Goal: Check status: Check status

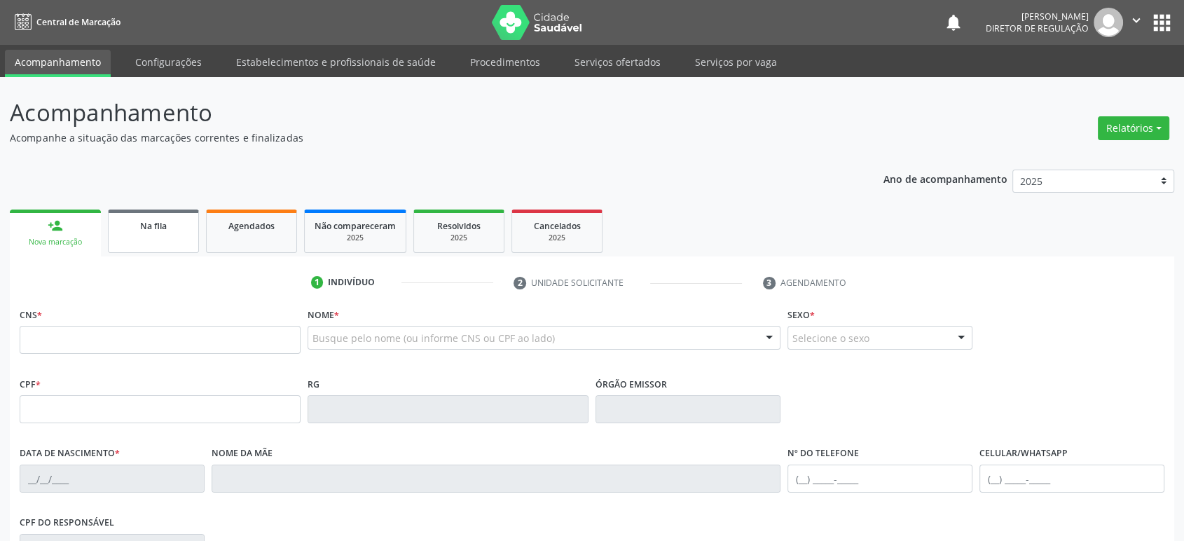
click at [146, 225] on span "Na fila" at bounding box center [153, 226] width 27 height 12
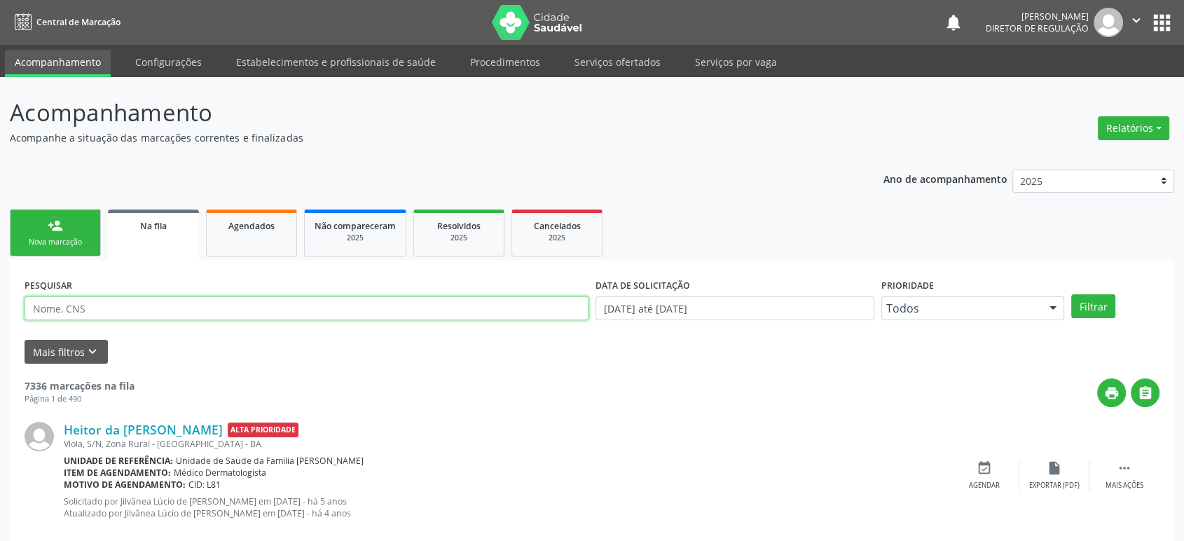
click at [98, 306] on input "text" at bounding box center [307, 308] width 564 height 24
click at [1071, 294] on button "Filtrar" at bounding box center [1093, 306] width 44 height 24
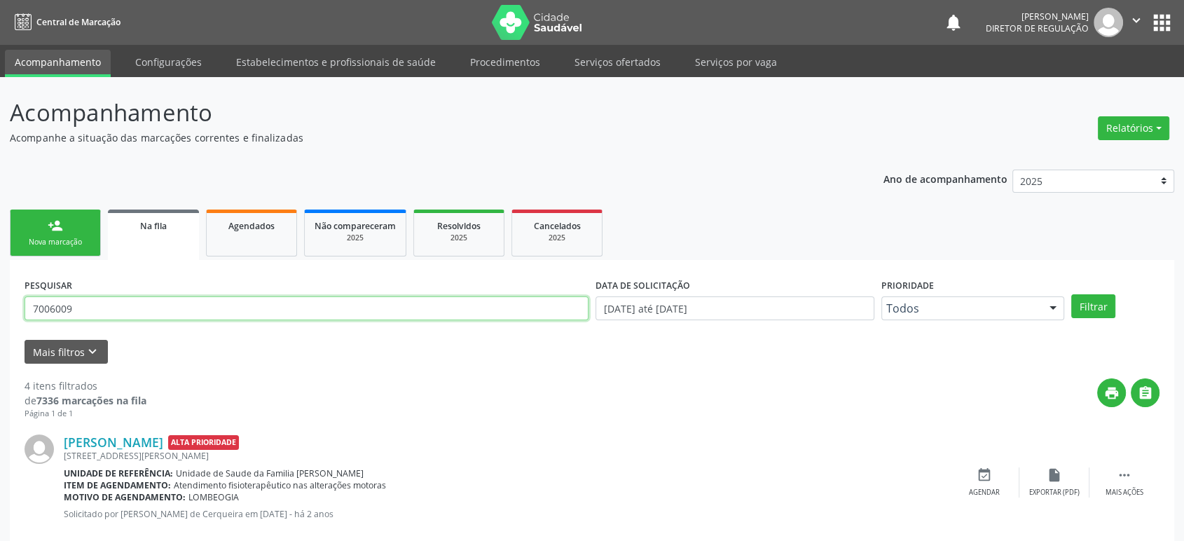
click at [138, 298] on input "7006009" at bounding box center [307, 308] width 564 height 24
type input "70060098222"
click at [1071, 294] on button "Filtrar" at bounding box center [1093, 306] width 44 height 24
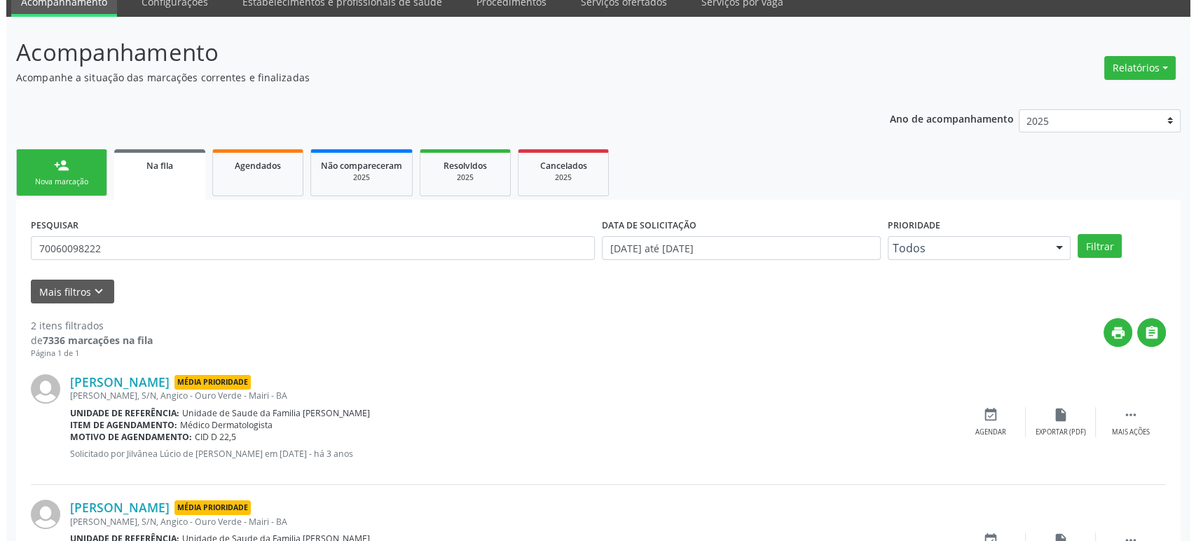
scroll to position [152, 0]
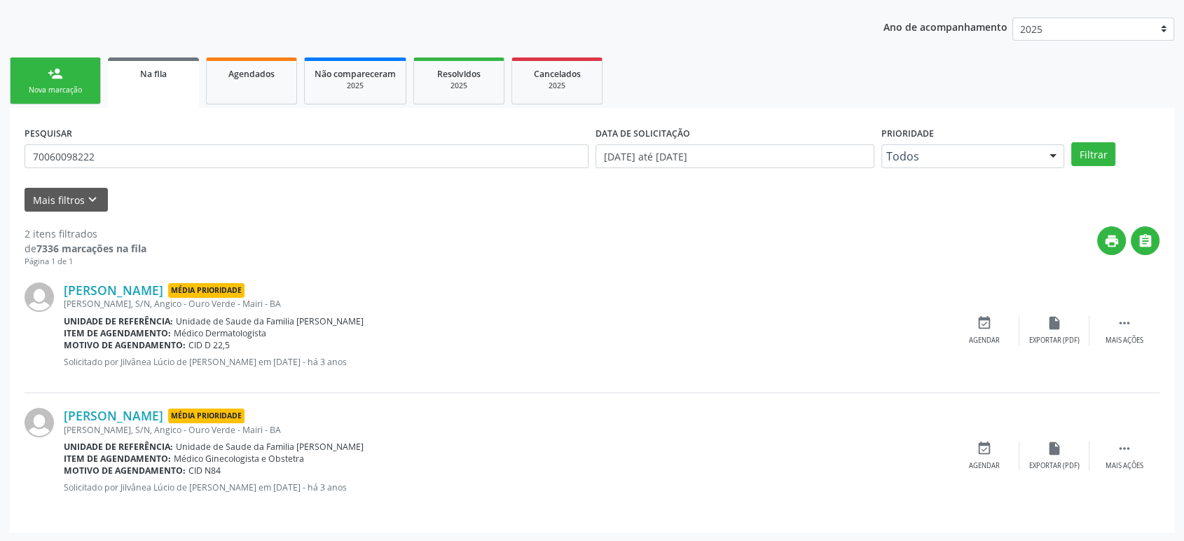
click at [198, 168] on div "PESQUISAR 70060098222" at bounding box center [306, 150] width 571 height 55
click at [91, 152] on input "70060098222" at bounding box center [307, 156] width 564 height 24
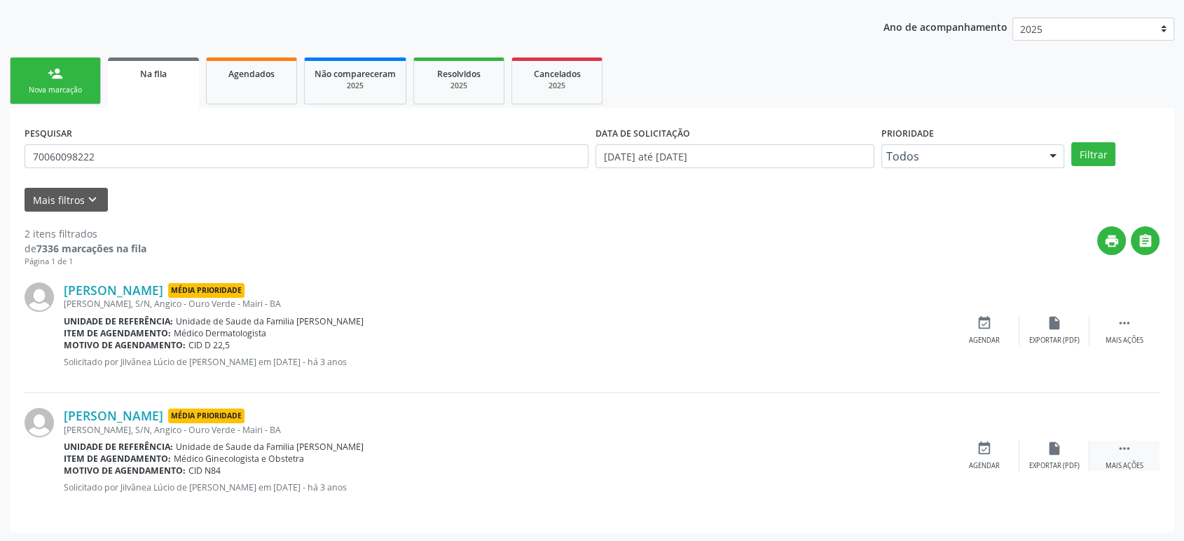
click at [1143, 461] on div "Mais ações" at bounding box center [1125, 466] width 38 height 10
click at [987, 456] on div "cancel Cancelar" at bounding box center [984, 456] width 70 height 30
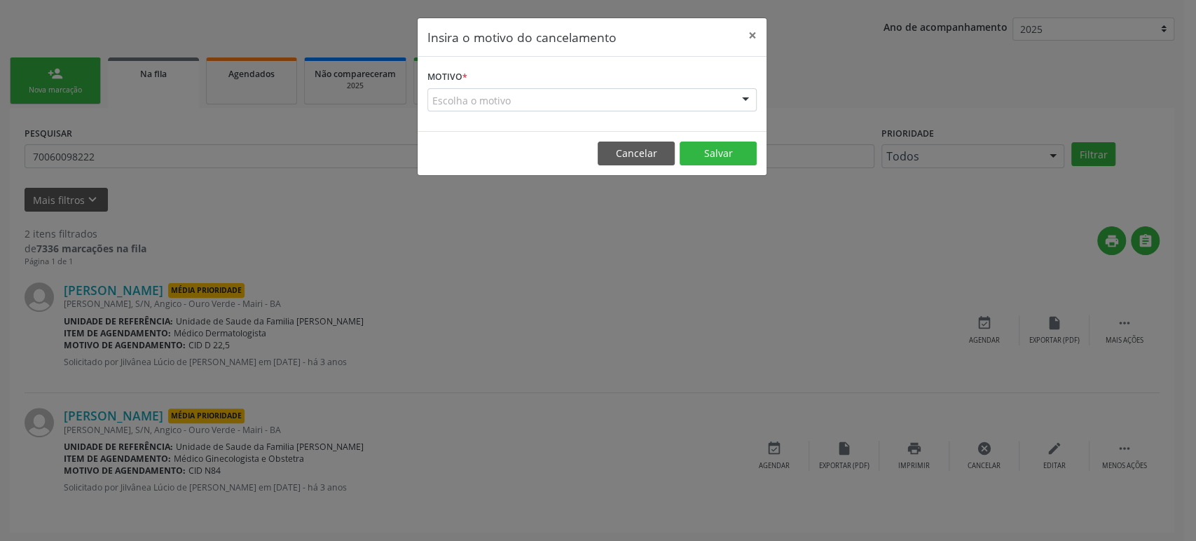
drag, startPoint x: 507, startPoint y: 99, endPoint x: 522, endPoint y: 95, distance: 15.3
click at [509, 99] on div "Escolha o motivo" at bounding box center [591, 100] width 329 height 24
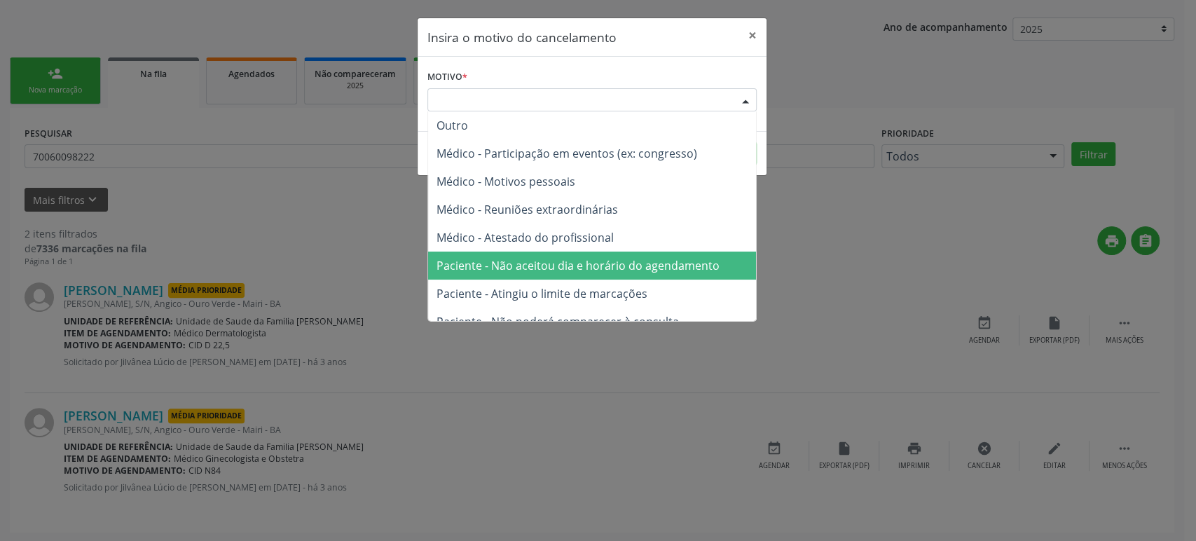
click at [594, 263] on span "Paciente - Não aceitou dia e horário do agendamento" at bounding box center [578, 265] width 283 height 15
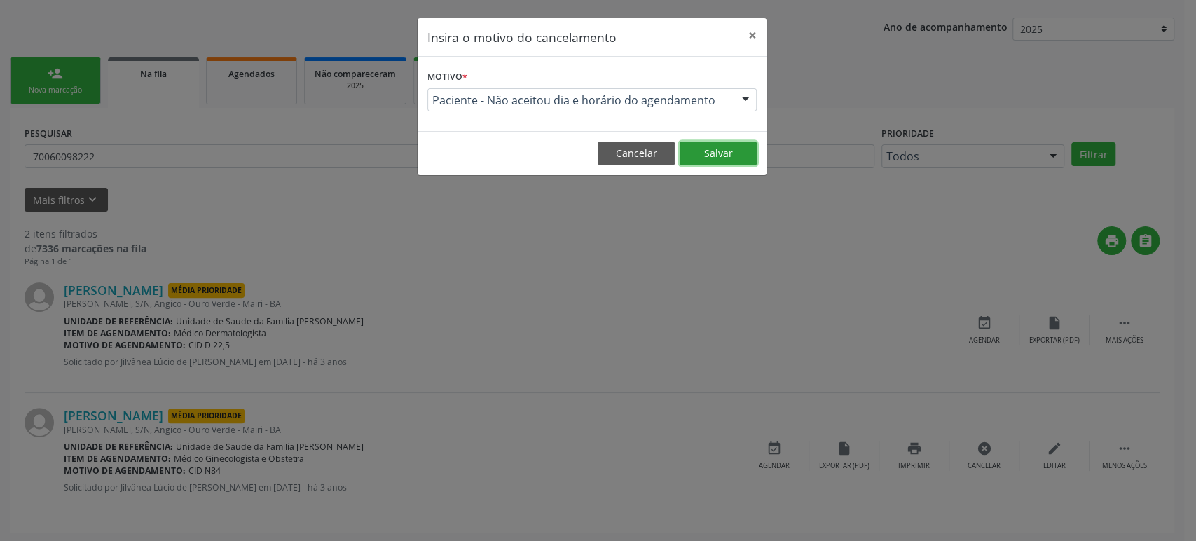
click at [718, 144] on button "Salvar" at bounding box center [718, 154] width 77 height 24
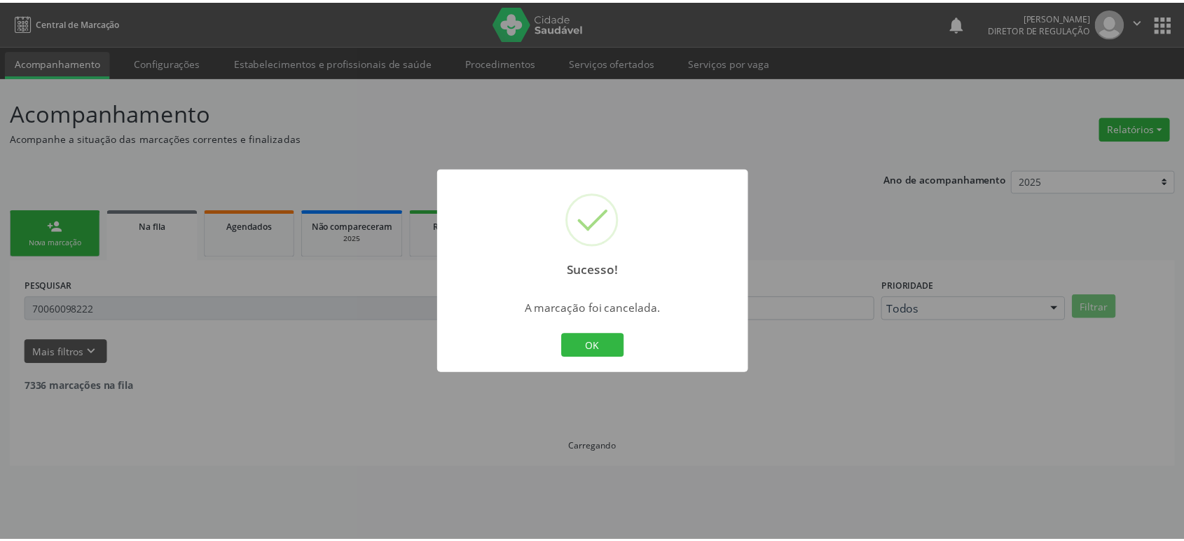
scroll to position [0, 0]
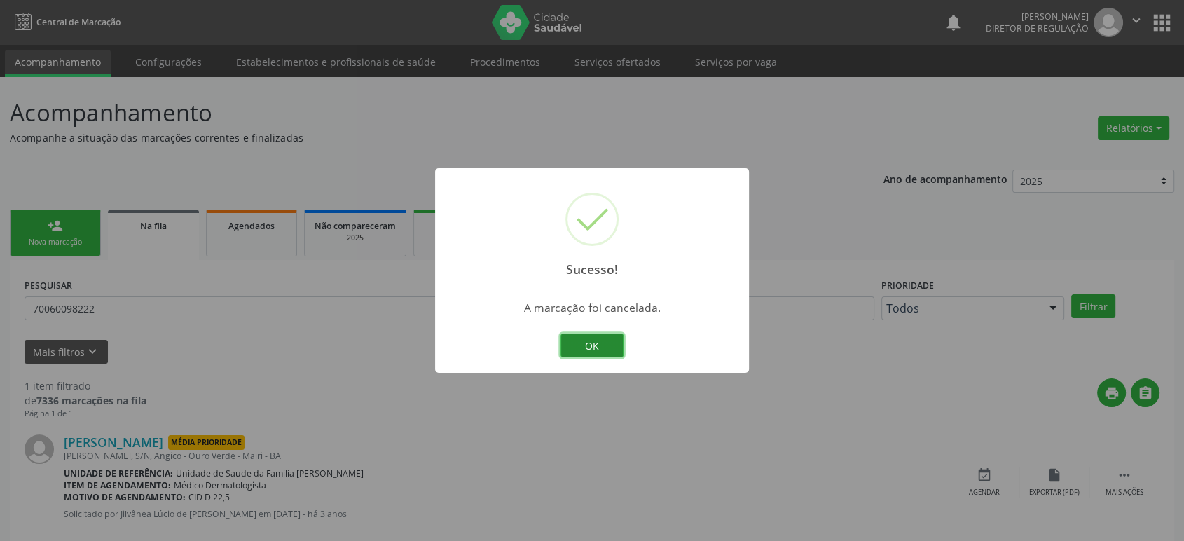
click at [592, 346] on button "OK" at bounding box center [592, 346] width 63 height 24
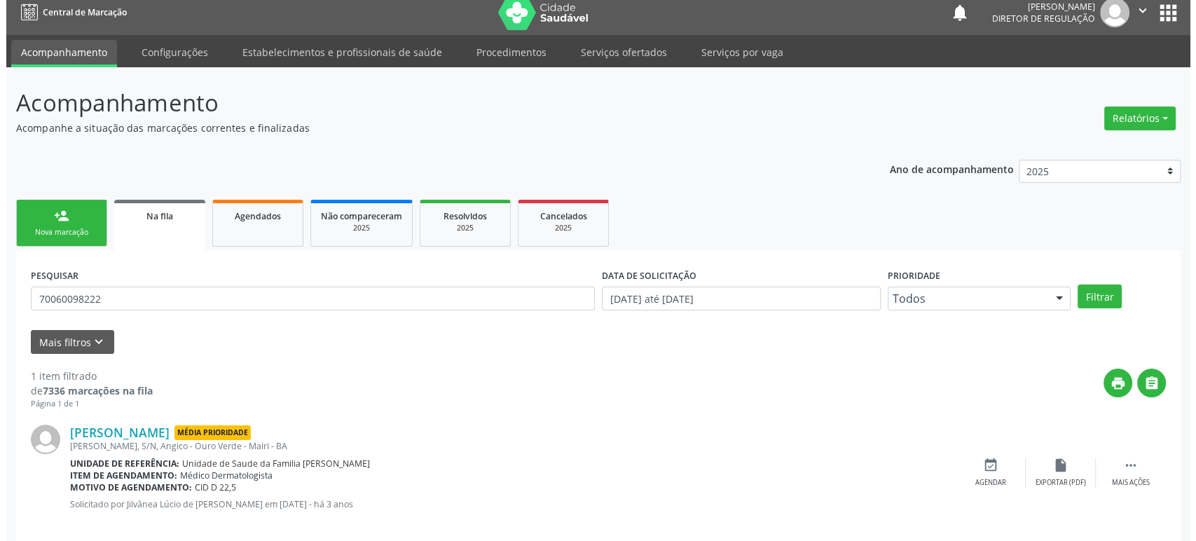
scroll to position [27, 0]
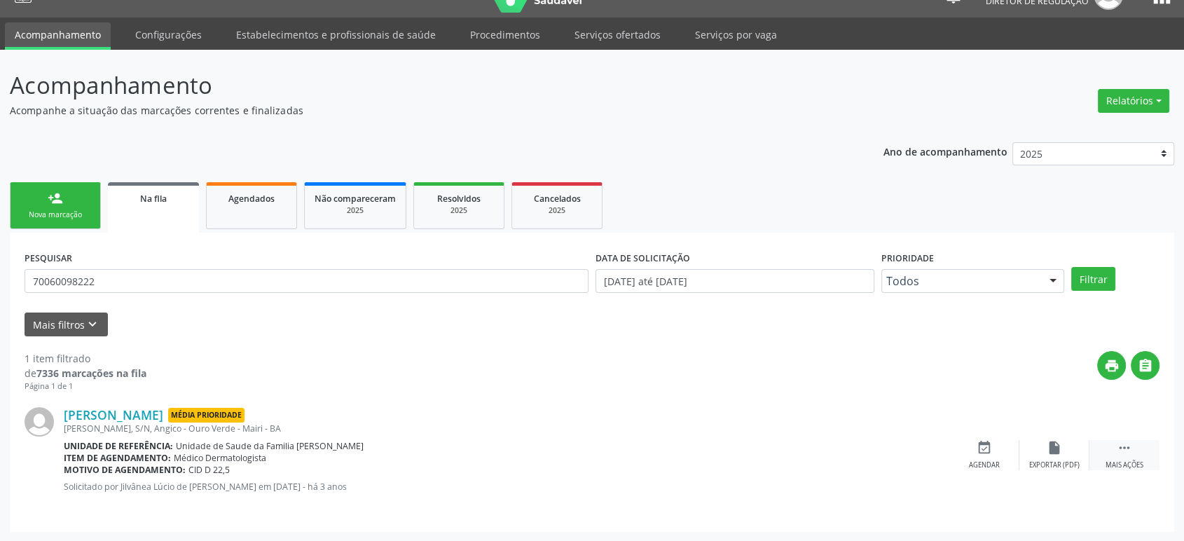
click at [1125, 453] on icon "" at bounding box center [1124, 447] width 15 height 15
click at [967, 447] on div "cancel Cancelar" at bounding box center [984, 455] width 70 height 30
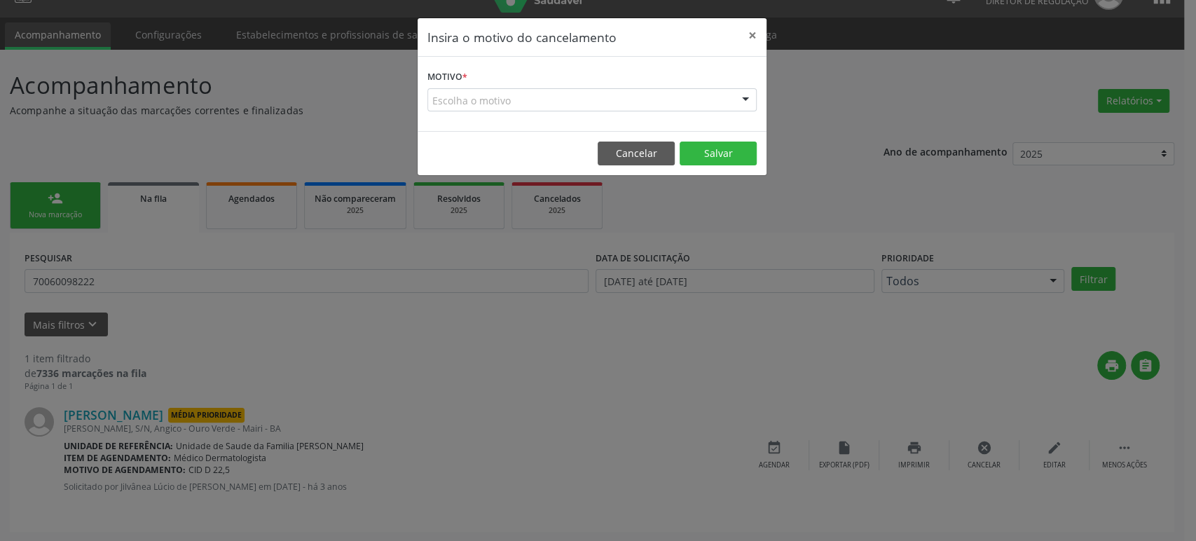
click at [591, 95] on div "Escolha o motivo" at bounding box center [591, 100] width 329 height 24
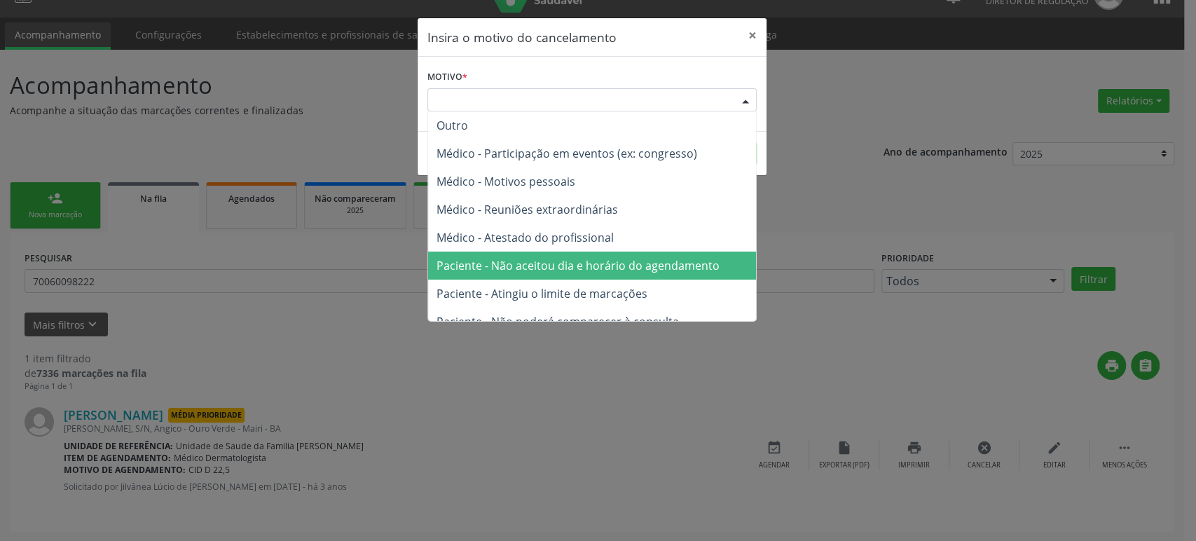
click at [598, 260] on span "Paciente - Não aceitou dia e horário do agendamento" at bounding box center [578, 265] width 283 height 15
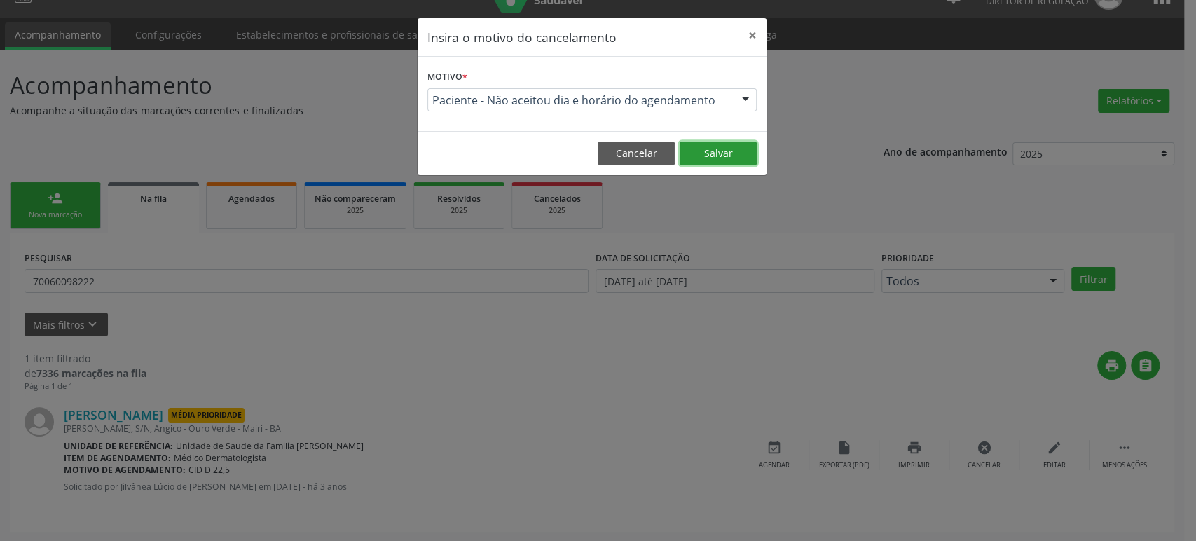
click at [729, 156] on button "Salvar" at bounding box center [718, 154] width 77 height 24
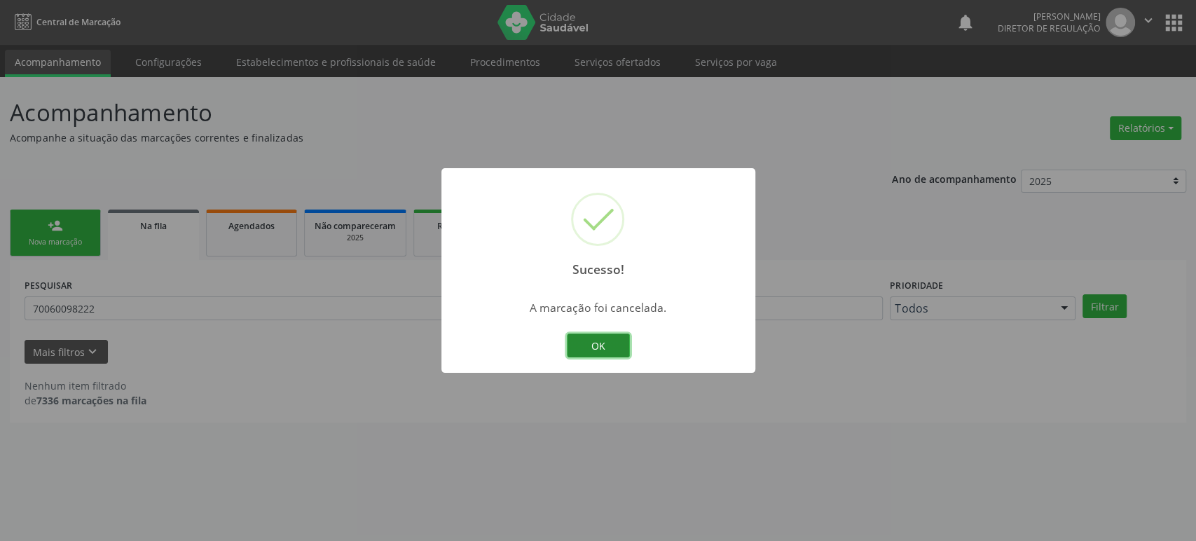
click at [604, 343] on button "OK" at bounding box center [598, 346] width 63 height 24
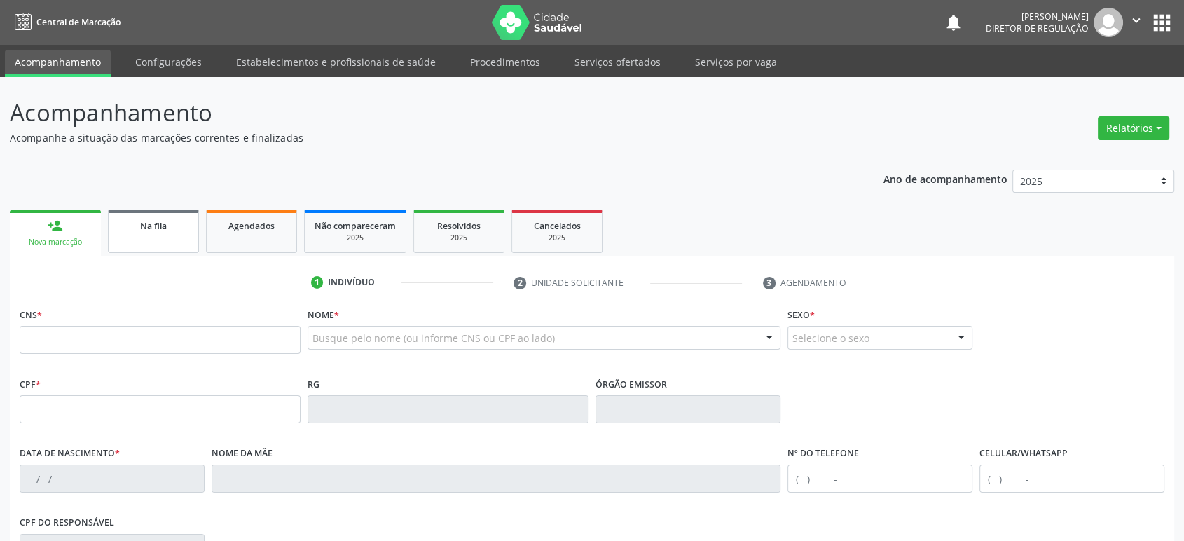
click at [135, 233] on link "Na fila" at bounding box center [153, 230] width 91 height 43
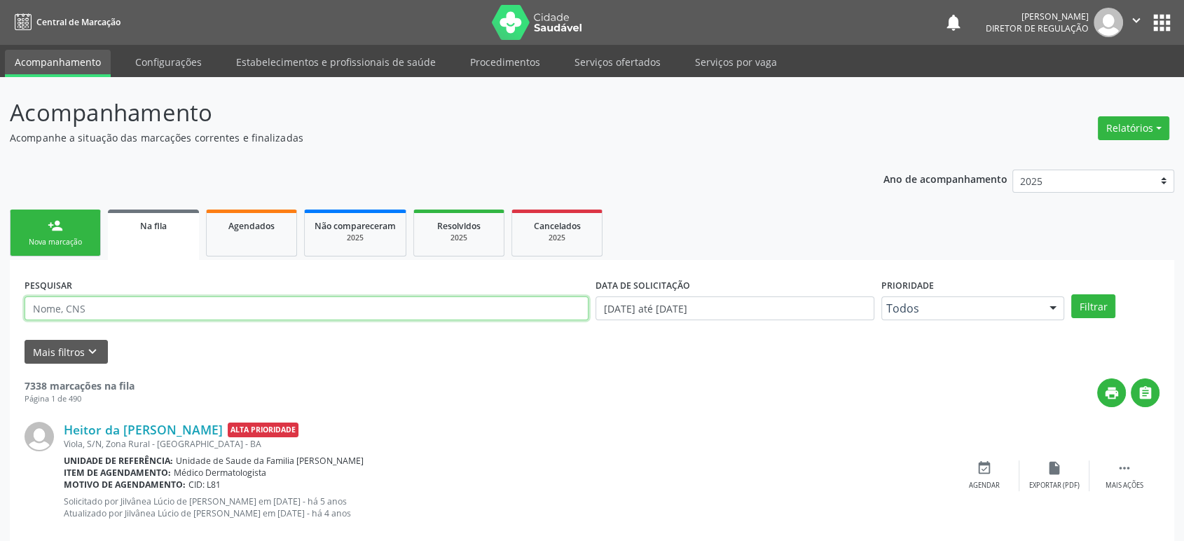
click at [120, 303] on input "text" at bounding box center [307, 308] width 564 height 24
click at [1071, 294] on button "Filtrar" at bounding box center [1093, 306] width 44 height 24
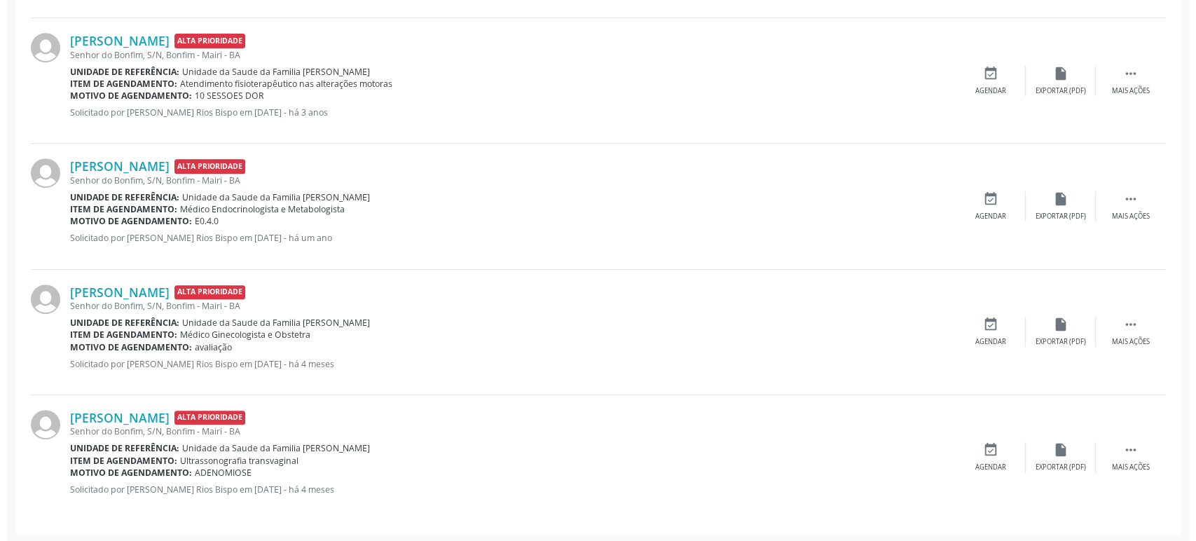
scroll to position [528, 0]
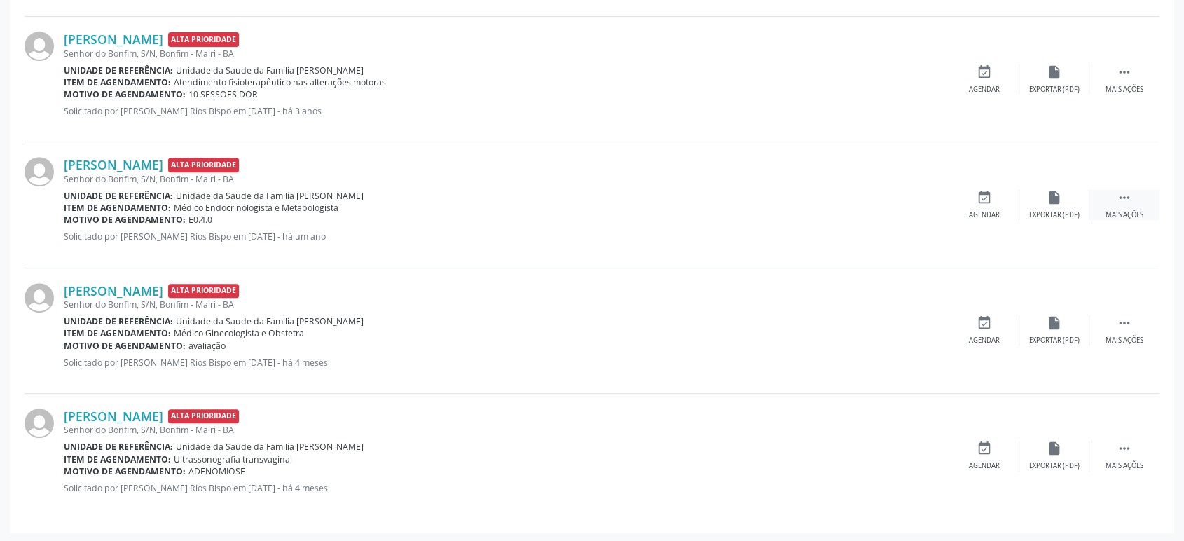
click at [1120, 200] on icon "" at bounding box center [1124, 197] width 15 height 15
click at [991, 198] on icon "cancel" at bounding box center [984, 197] width 15 height 15
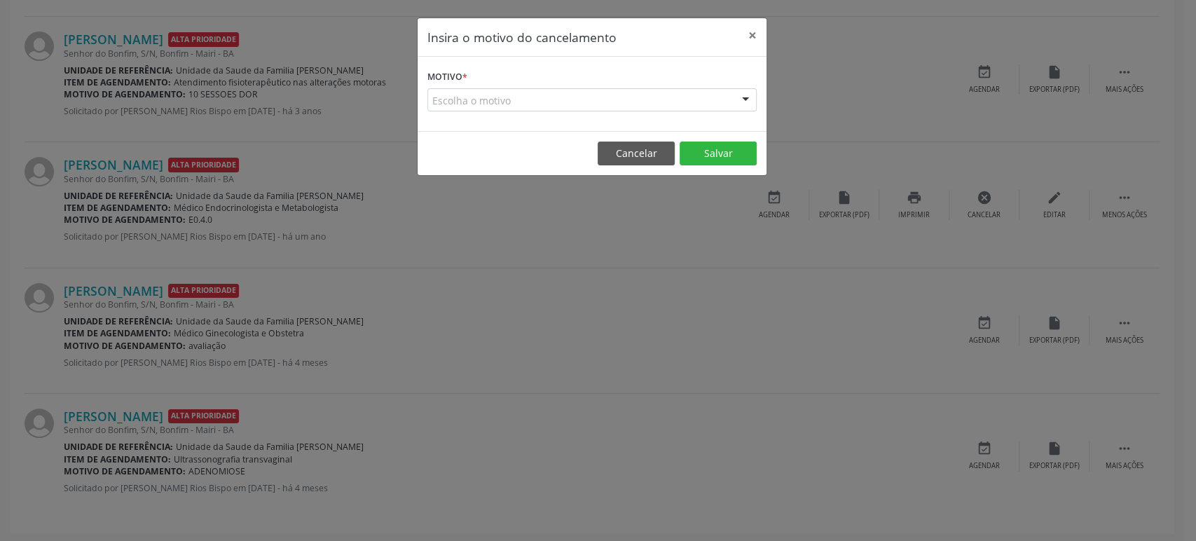
click at [592, 102] on div "Escolha o motivo" at bounding box center [591, 100] width 329 height 24
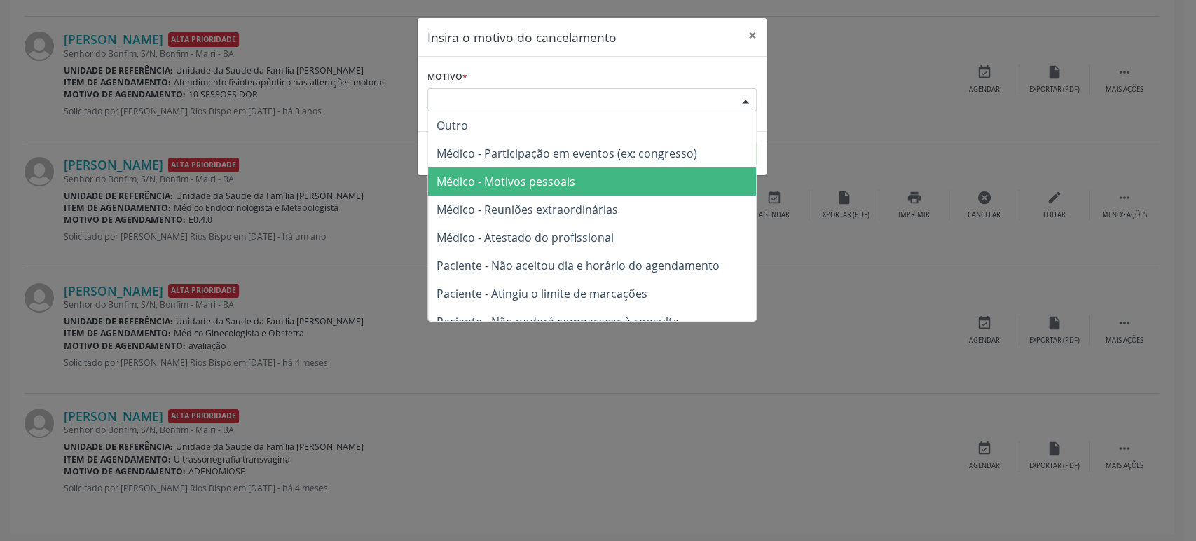
click at [600, 193] on span "Médico - Motivos pessoais" at bounding box center [592, 181] width 328 height 28
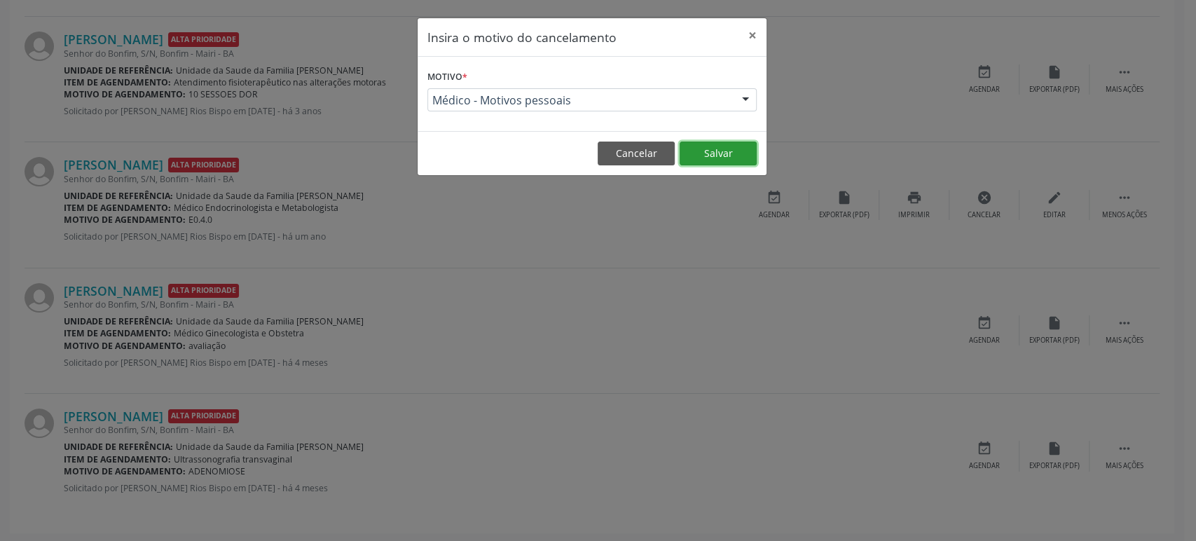
click at [716, 153] on button "Salvar" at bounding box center [718, 154] width 77 height 24
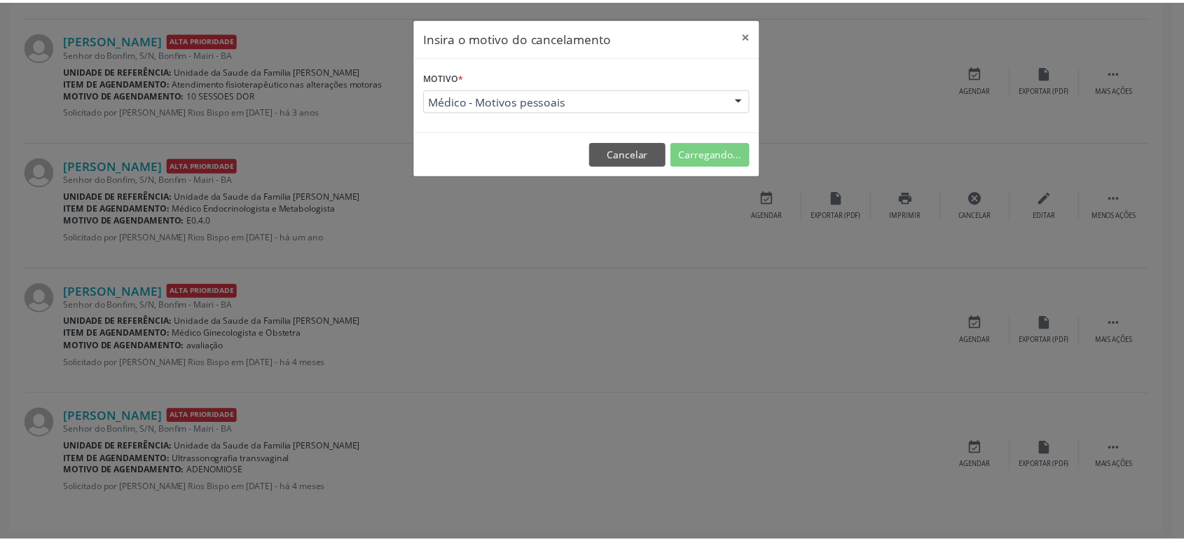
scroll to position [0, 0]
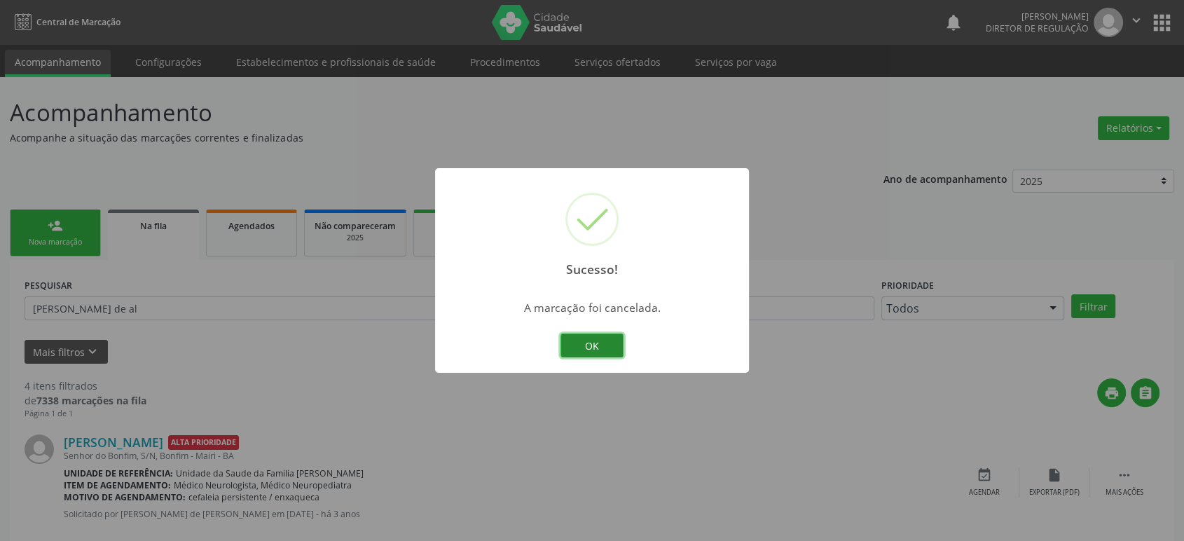
click at [595, 346] on button "OK" at bounding box center [592, 346] width 63 height 24
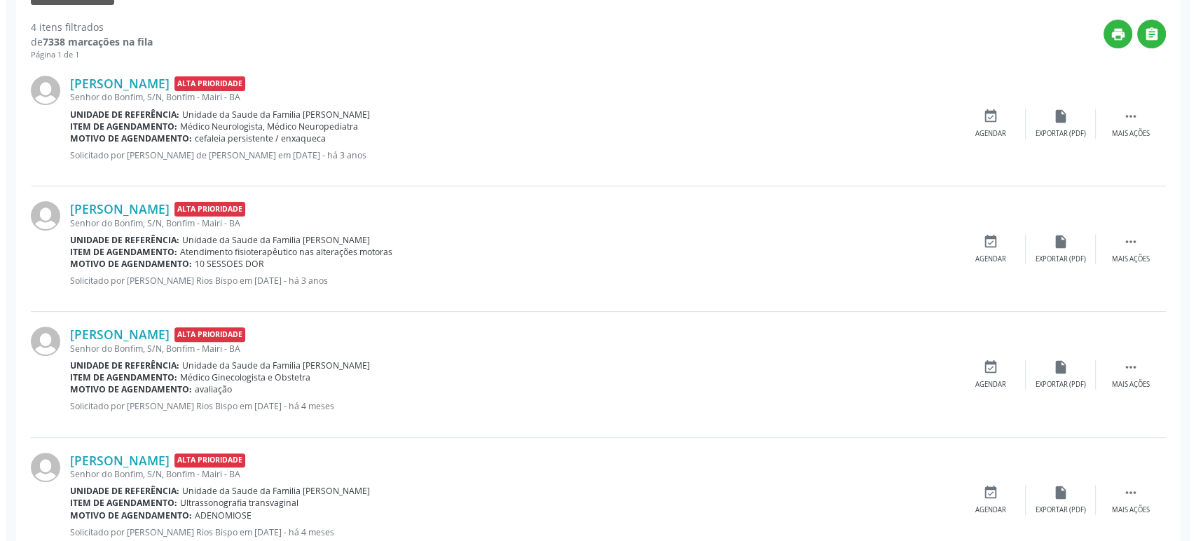
scroll to position [404, 0]
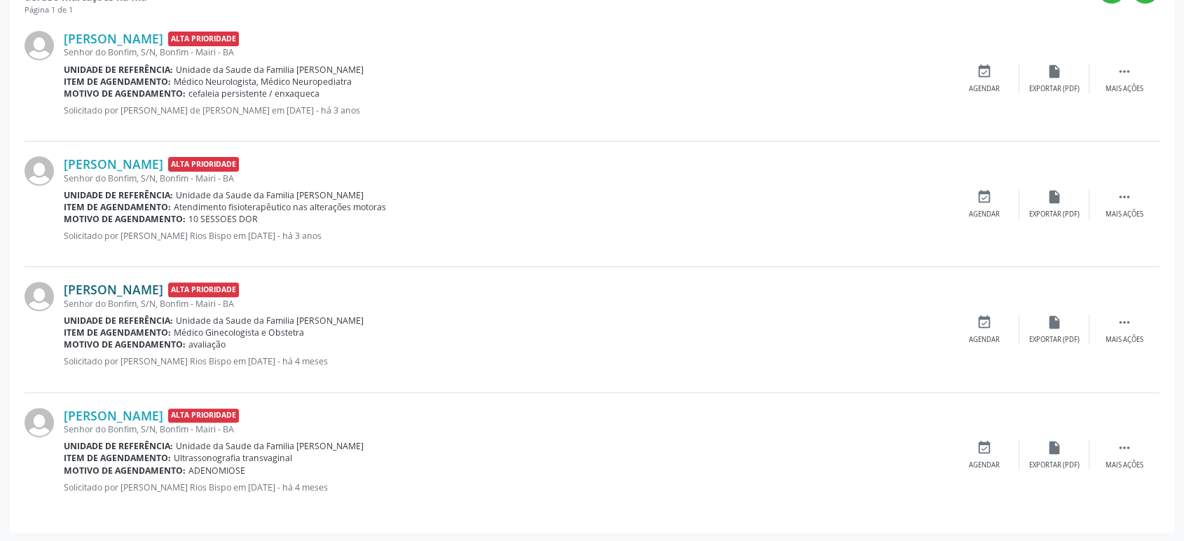
click at [125, 285] on link "[PERSON_NAME]" at bounding box center [113, 289] width 99 height 15
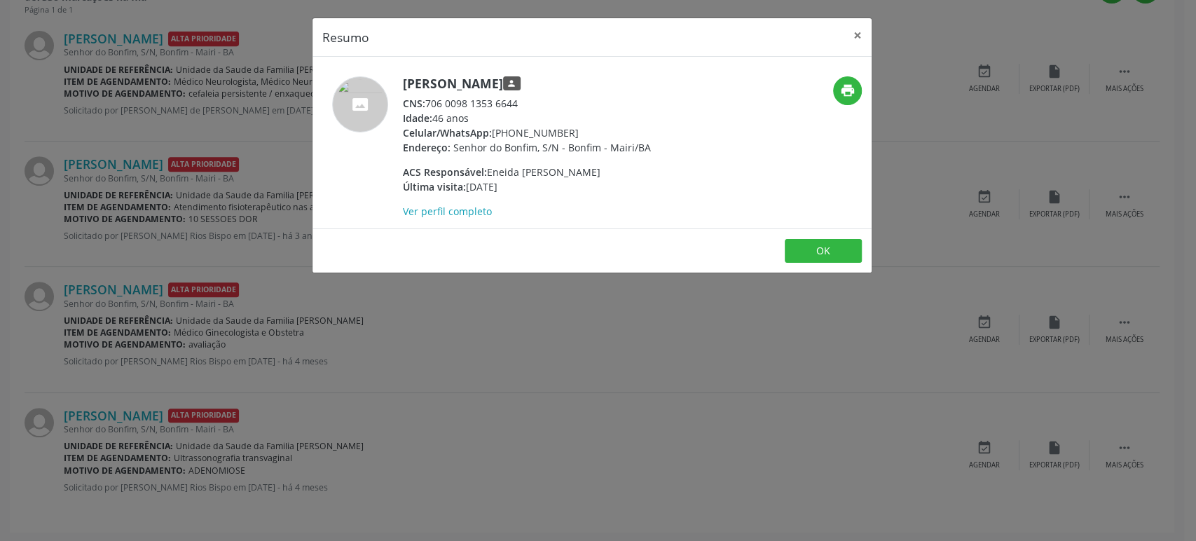
drag, startPoint x: 428, startPoint y: 101, endPoint x: 519, endPoint y: 102, distance: 91.1
click at [519, 102] on div "CNS: 706 0098 1353 6644" at bounding box center [527, 103] width 248 height 15
copy div "706 0098 1353 6644"
click at [154, 139] on div "Resumo × [PERSON_NAME] person CNS: 706 0098 1353 6644 Idade: 46 anos Celular/Wh…" at bounding box center [598, 270] width 1196 height 541
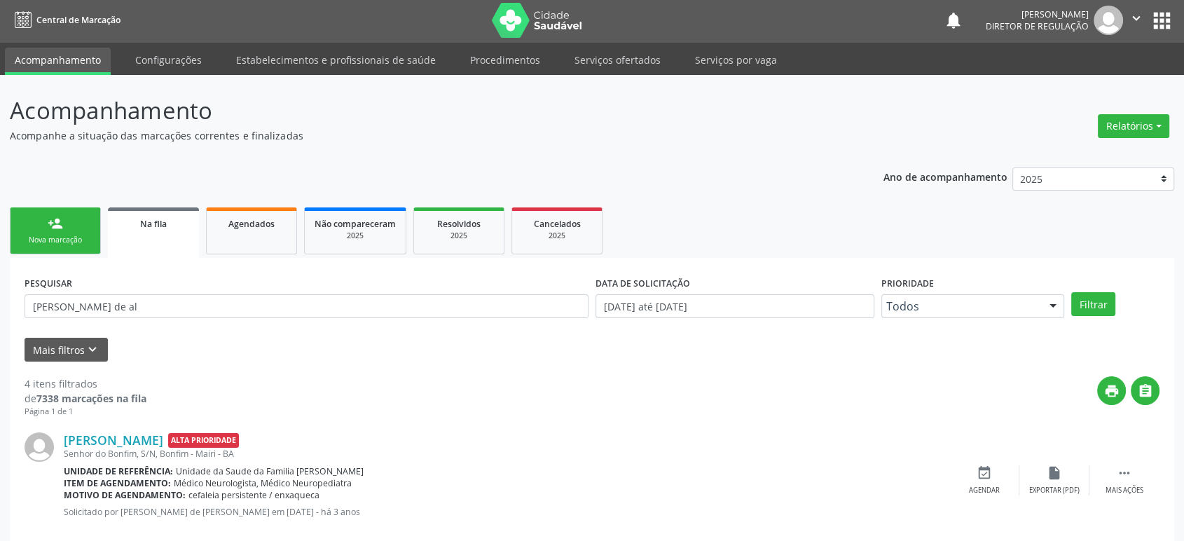
scroll to position [0, 0]
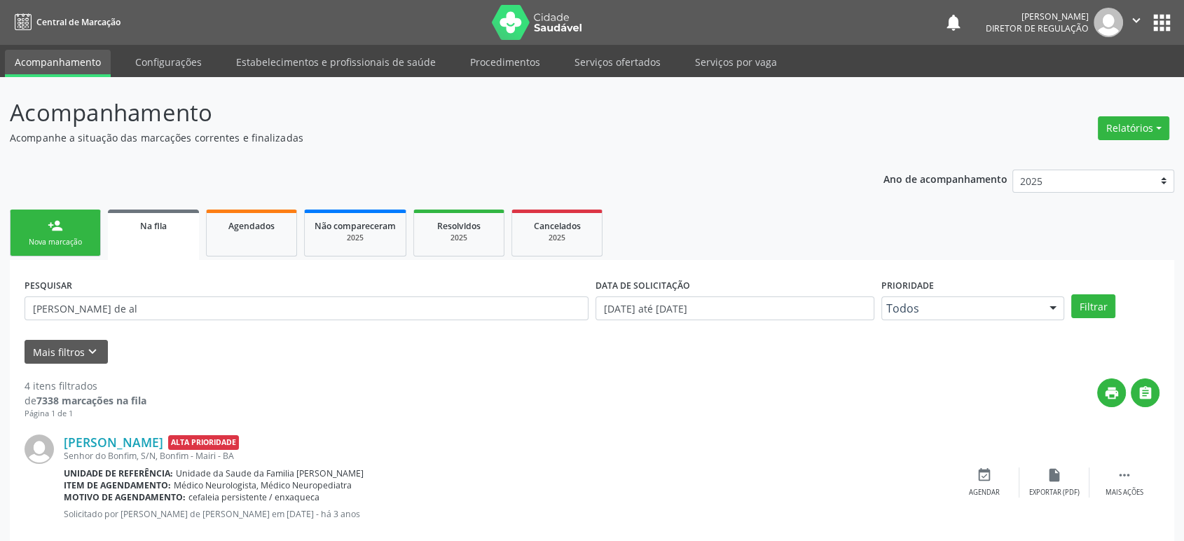
click at [134, 293] on div "PESQUISAR [PERSON_NAME] de al" at bounding box center [306, 302] width 571 height 55
click at [134, 304] on input "[PERSON_NAME] de al" at bounding box center [307, 308] width 564 height 24
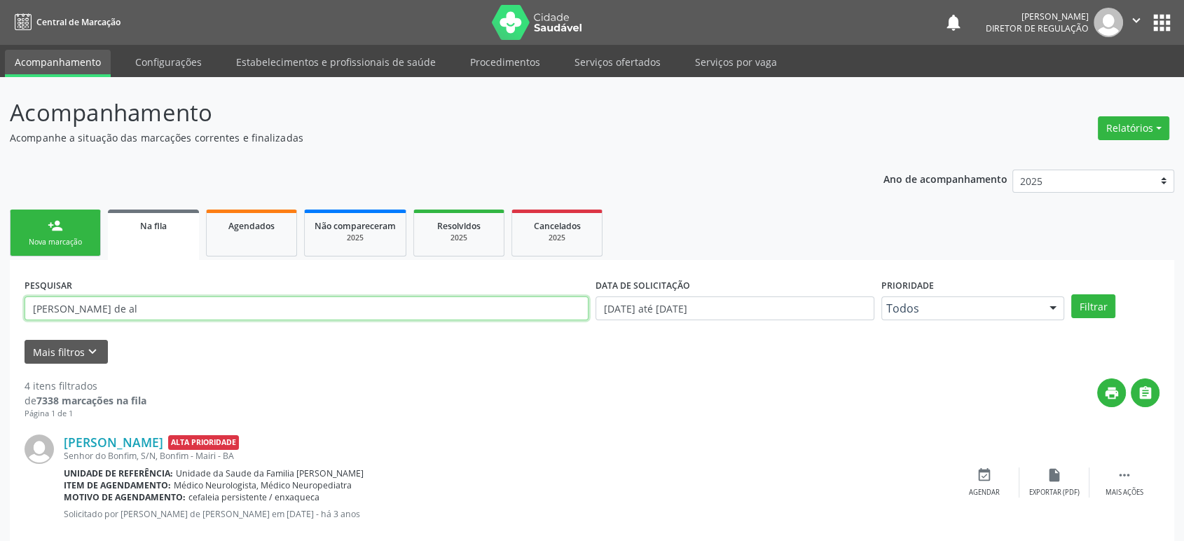
paste input "706 0098 1353 6644"
click at [104, 305] on input "706 0098 1353 6644" at bounding box center [307, 308] width 564 height 24
click at [82, 303] on input "706 0098 13536644" at bounding box center [307, 308] width 564 height 24
click at [81, 303] on input "706 0098 13536644" at bounding box center [307, 308] width 564 height 24
click at [77, 301] on input "706 0098 13536644" at bounding box center [307, 308] width 564 height 24
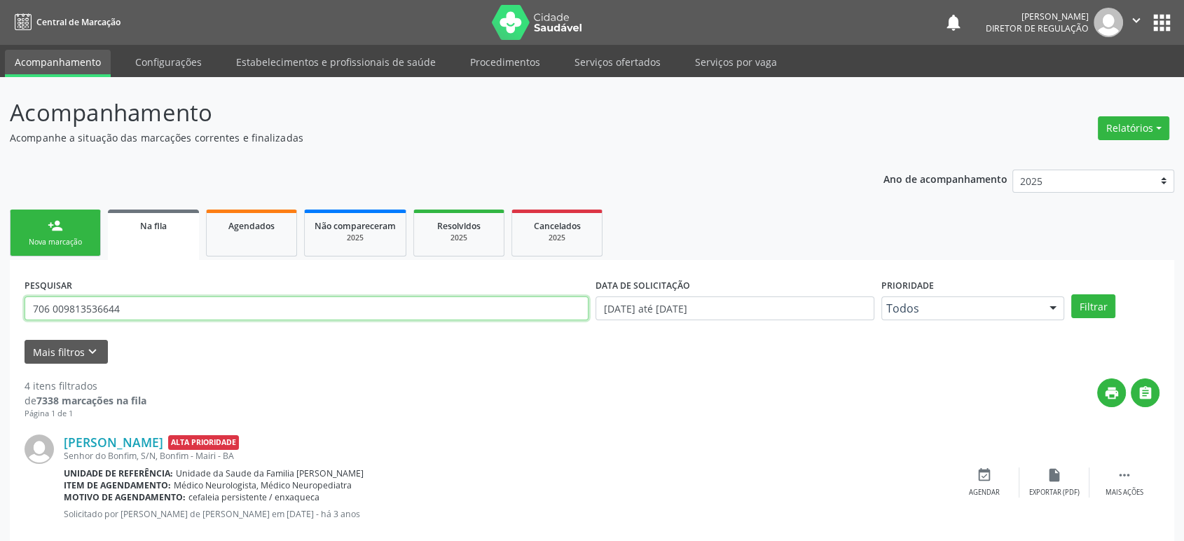
click at [56, 303] on input "706 009813536644" at bounding box center [307, 308] width 564 height 24
click at [51, 303] on input "706 009813536644" at bounding box center [307, 308] width 564 height 24
click at [150, 305] on input "706009813536644" at bounding box center [307, 308] width 564 height 24
click at [274, 306] on input "706009813536644" at bounding box center [307, 308] width 564 height 24
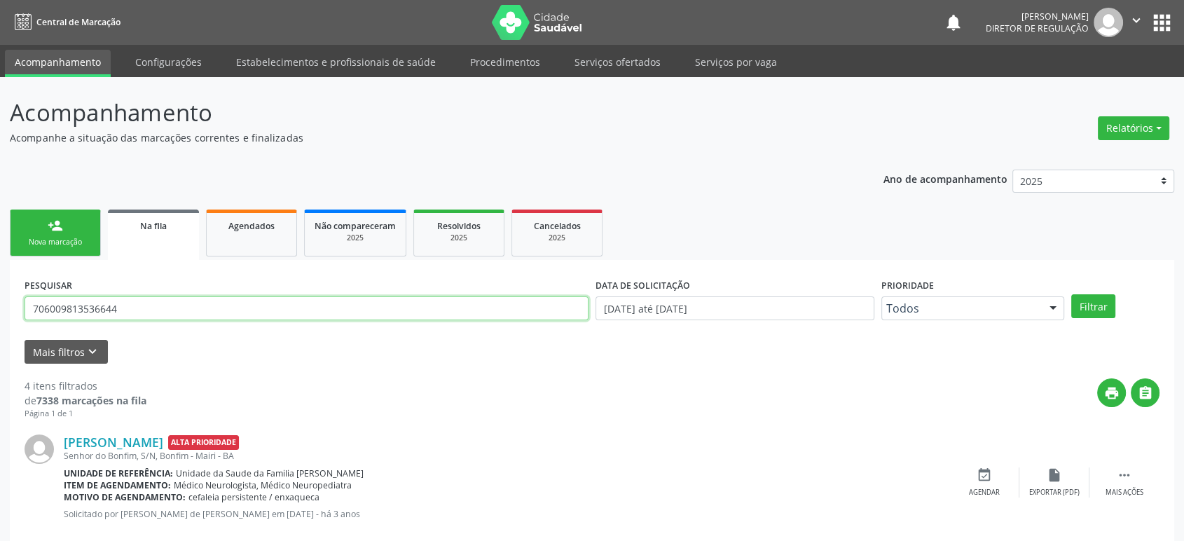
click at [274, 306] on input "706009813536644" at bounding box center [307, 308] width 564 height 24
click at [1071, 294] on button "Filtrar" at bounding box center [1093, 306] width 44 height 24
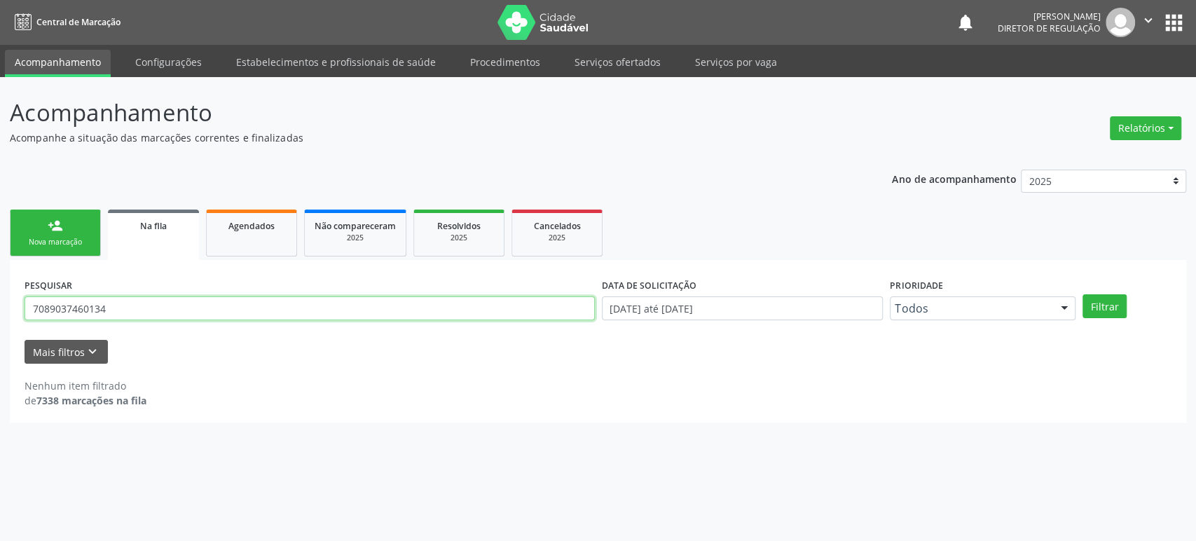
click at [112, 317] on input "7089037460134" at bounding box center [310, 308] width 570 height 24
click at [1083, 294] on button "Filtrar" at bounding box center [1105, 306] width 44 height 24
click at [112, 317] on input "708903746" at bounding box center [310, 308] width 570 height 24
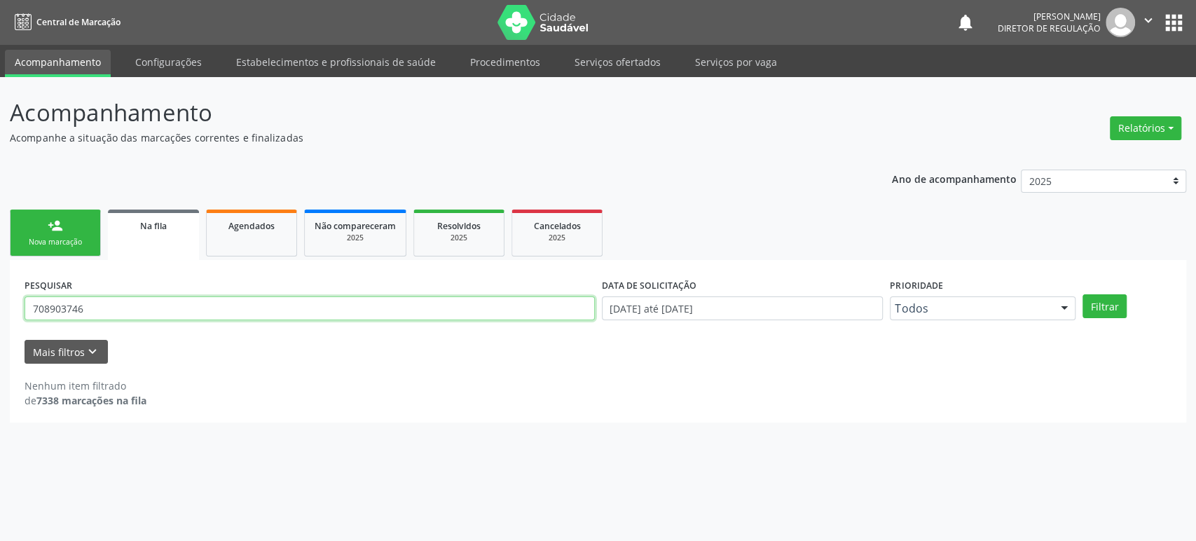
click at [112, 317] on input "708903746" at bounding box center [310, 308] width 570 height 24
click at [1083, 294] on button "Filtrar" at bounding box center [1105, 306] width 44 height 24
click at [62, 307] on input "thaize" at bounding box center [310, 308] width 570 height 24
click at [62, 306] on input "thaize" at bounding box center [310, 308] width 570 height 24
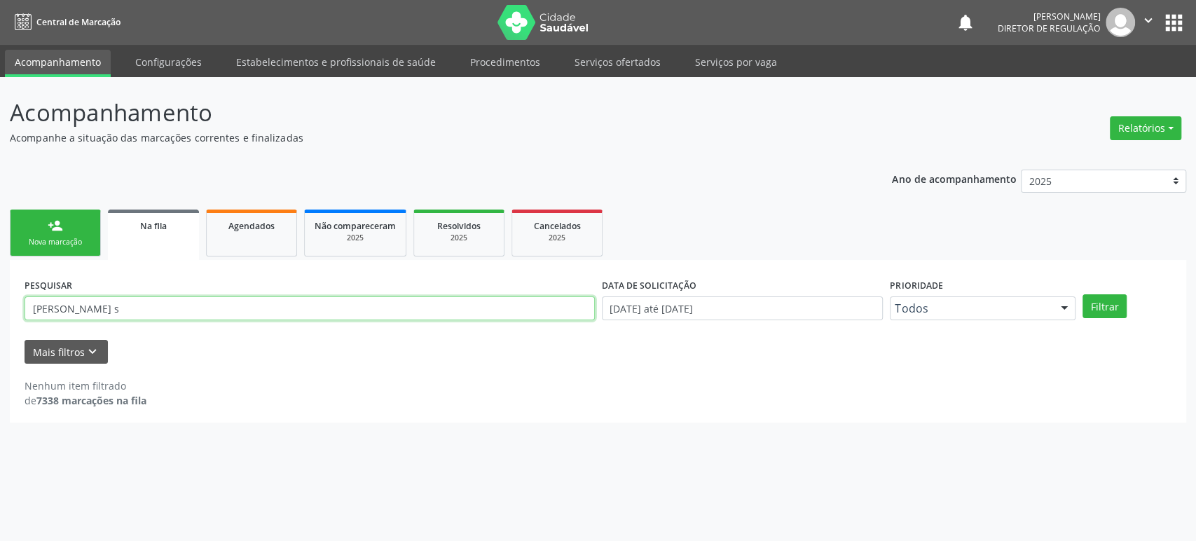
click at [1083, 294] on button "Filtrar" at bounding box center [1105, 306] width 44 height 24
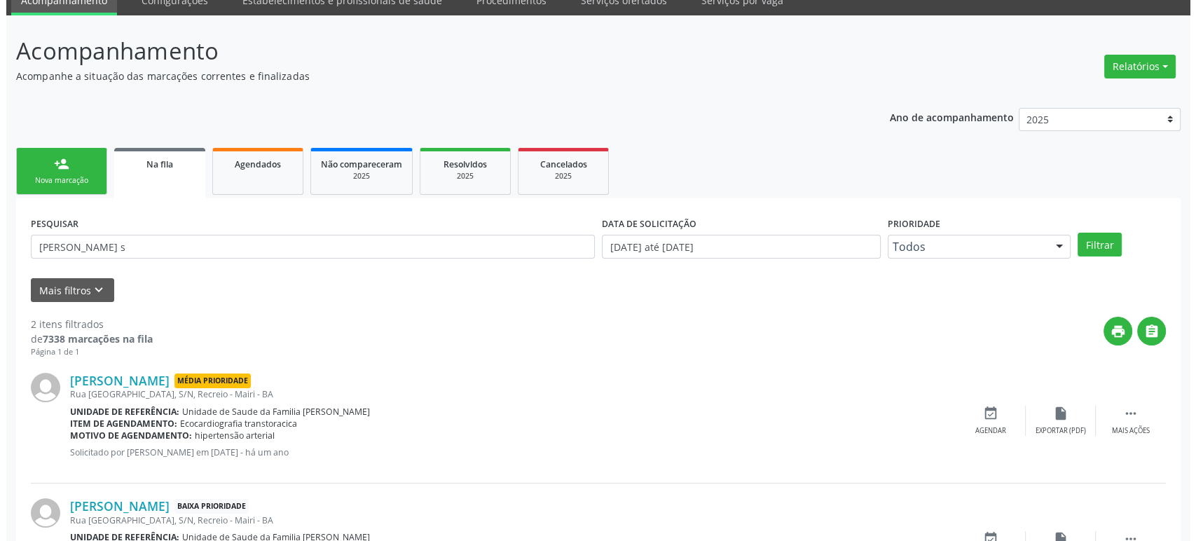
scroll to position [152, 0]
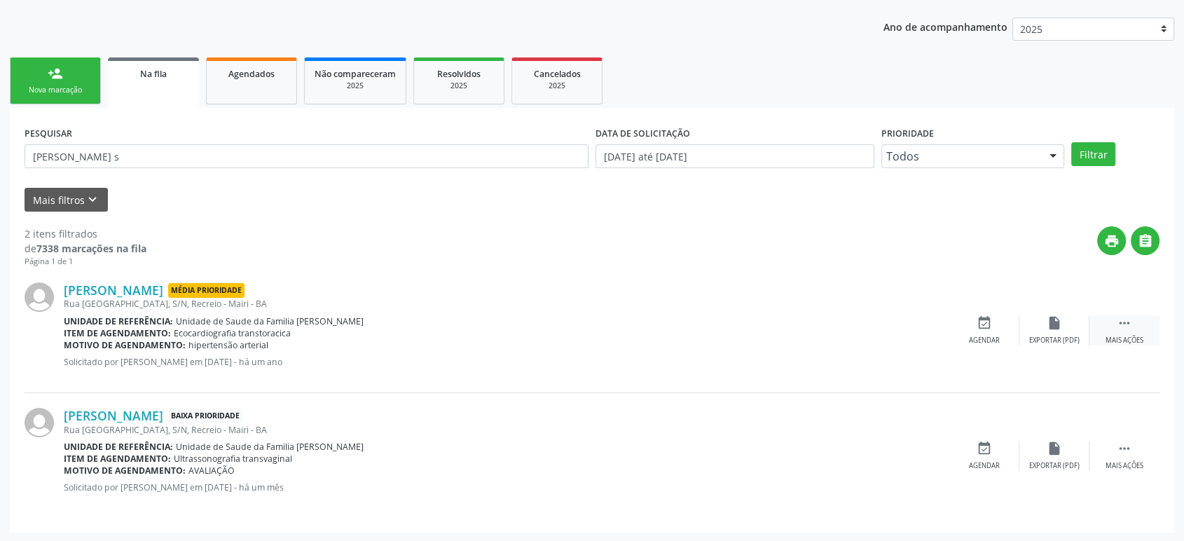
click at [1127, 331] on div " Mais ações" at bounding box center [1125, 330] width 70 height 30
click at [977, 327] on icon "cancel" at bounding box center [984, 322] width 15 height 15
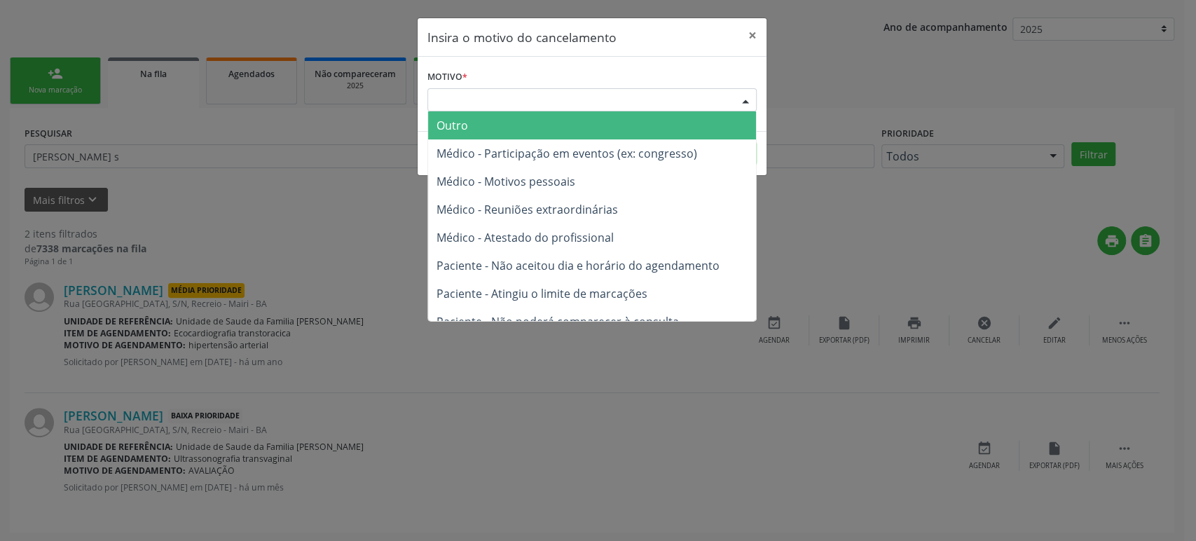
click at [607, 97] on div "Escolha o motivo" at bounding box center [591, 100] width 329 height 24
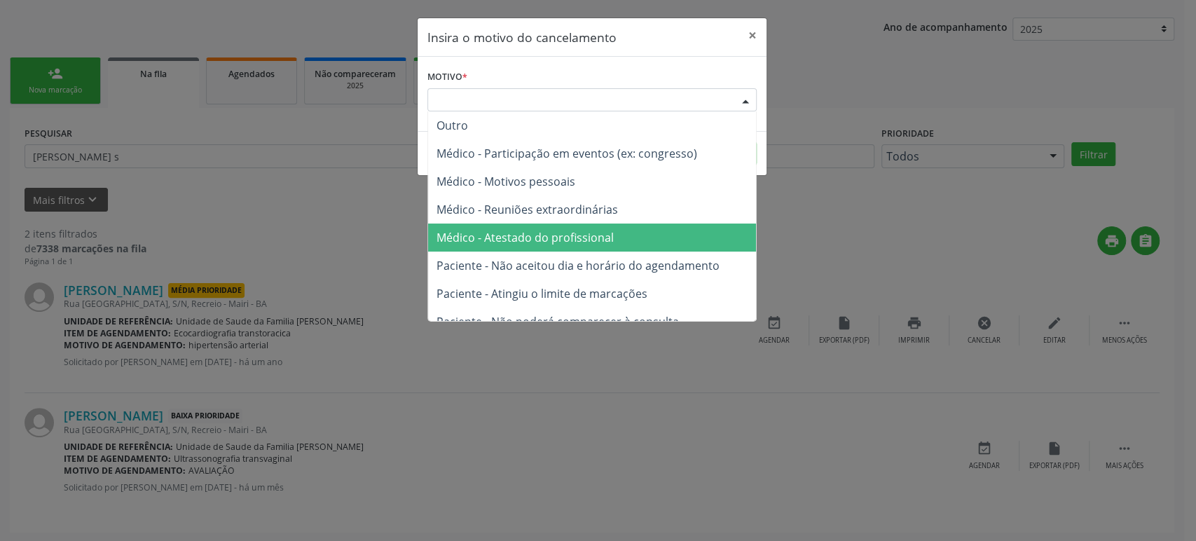
click at [596, 241] on span "Médico - Atestado do profissional" at bounding box center [525, 237] width 177 height 15
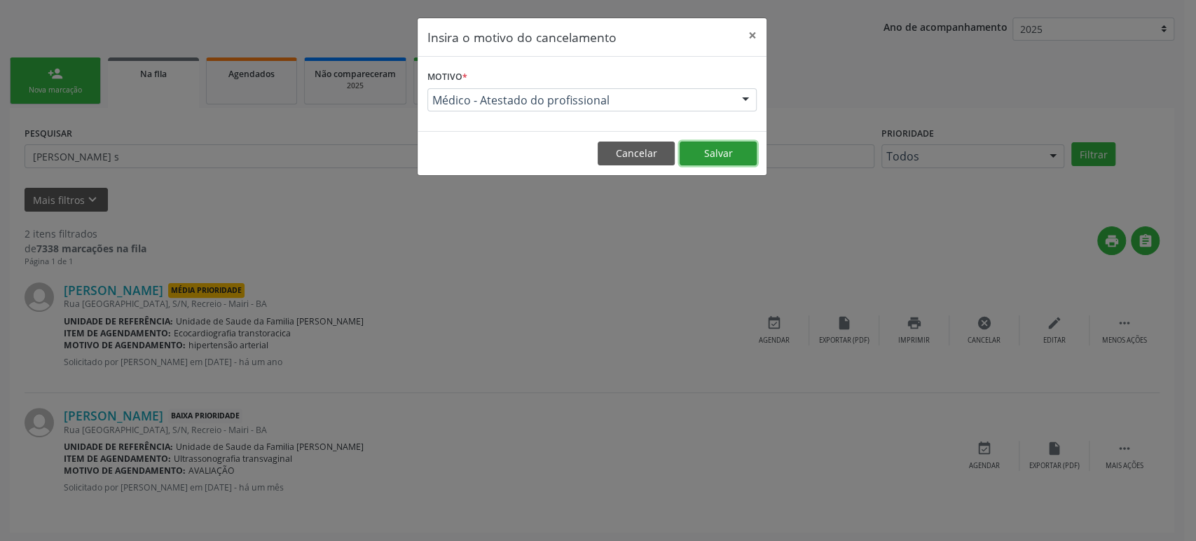
click at [703, 160] on button "Salvar" at bounding box center [718, 154] width 77 height 24
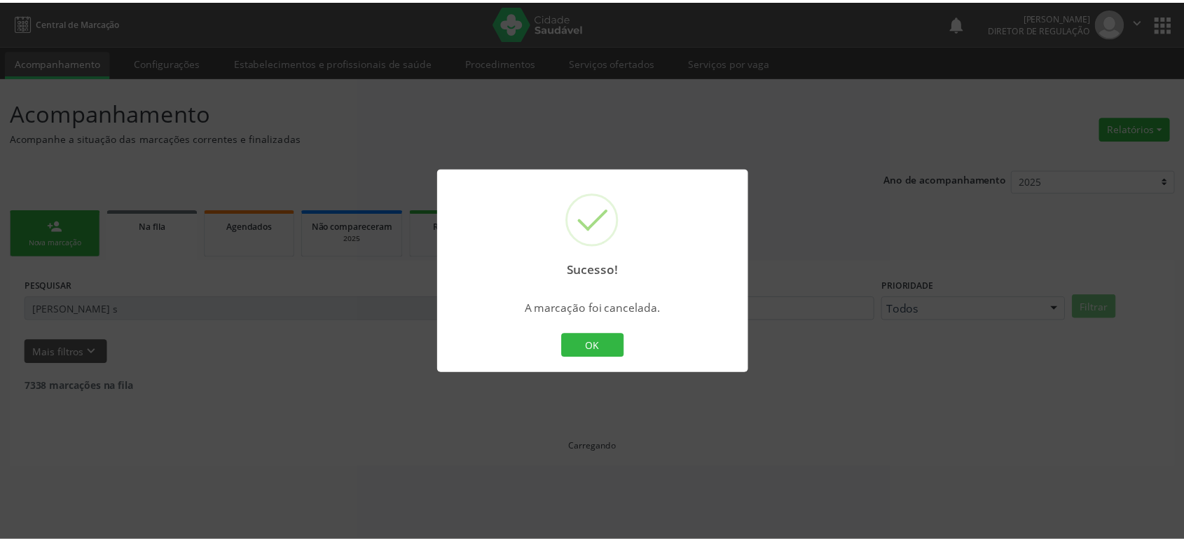
scroll to position [0, 0]
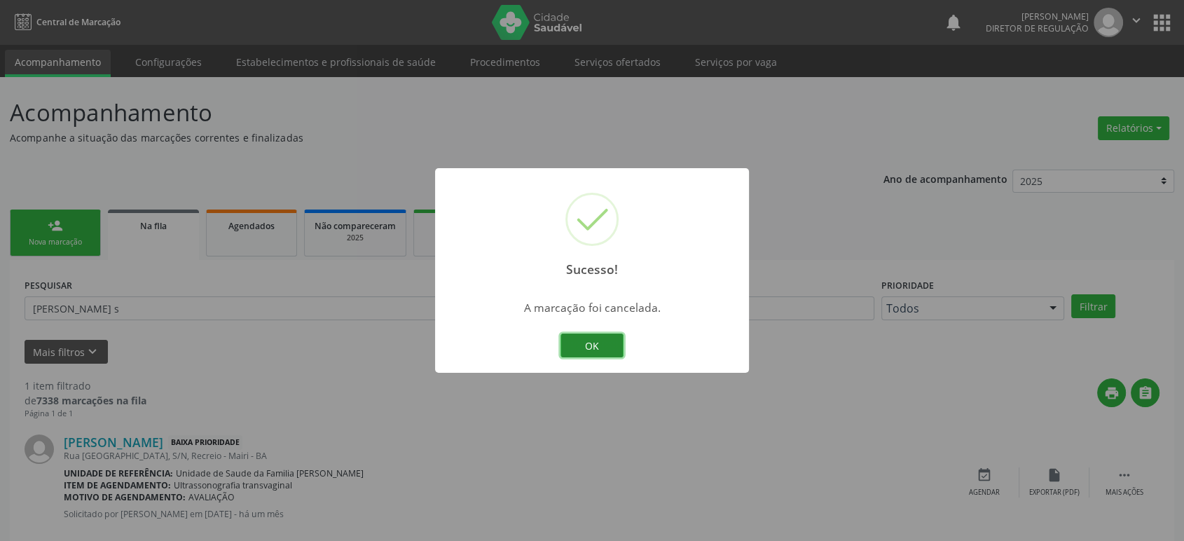
click at [586, 345] on button "OK" at bounding box center [592, 346] width 63 height 24
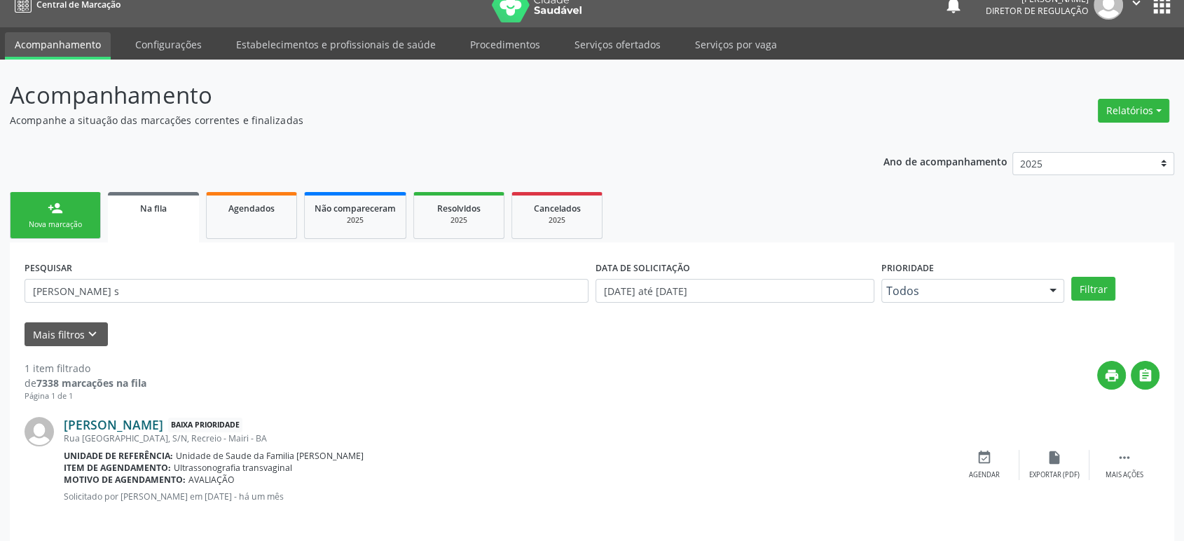
scroll to position [27, 0]
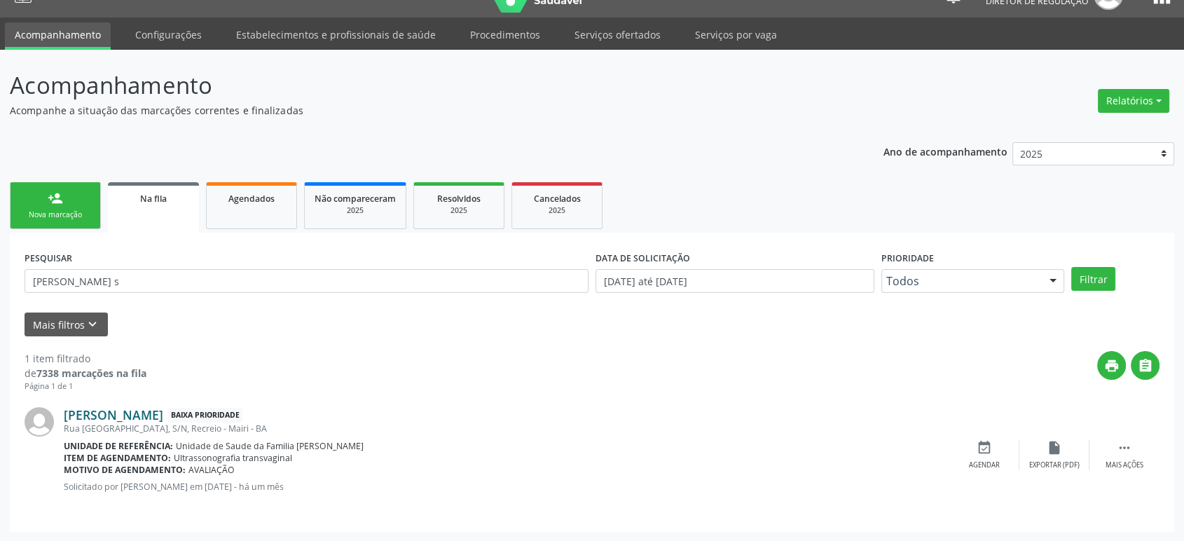
click at [101, 412] on link "[PERSON_NAME]" at bounding box center [113, 414] width 99 height 15
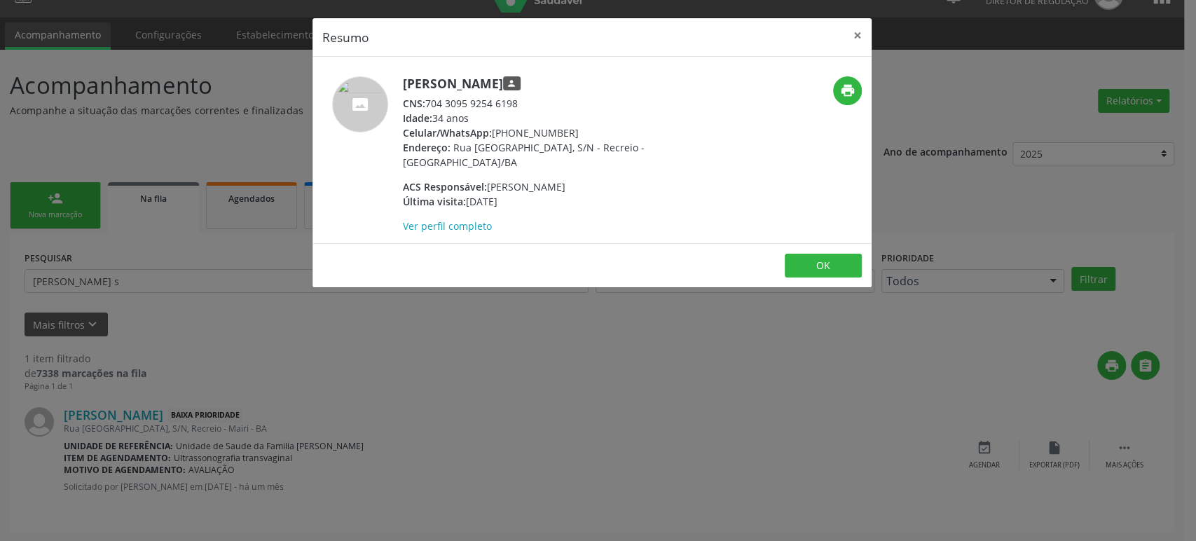
click at [500, 421] on div "Resumo × [PERSON_NAME] person CNS: 704 3095 9254 6198 Idade: 34 anos Celular/Wh…" at bounding box center [598, 270] width 1196 height 541
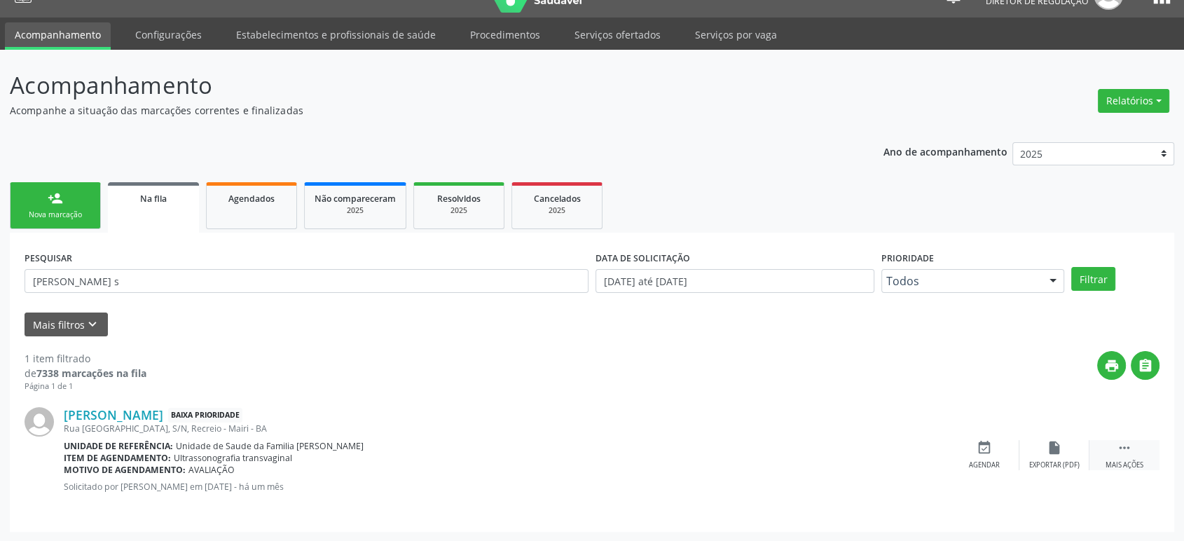
click at [1128, 455] on div " Mais ações" at bounding box center [1125, 455] width 70 height 30
click at [580, 387] on div "print " at bounding box center [652, 371] width 1013 height 41
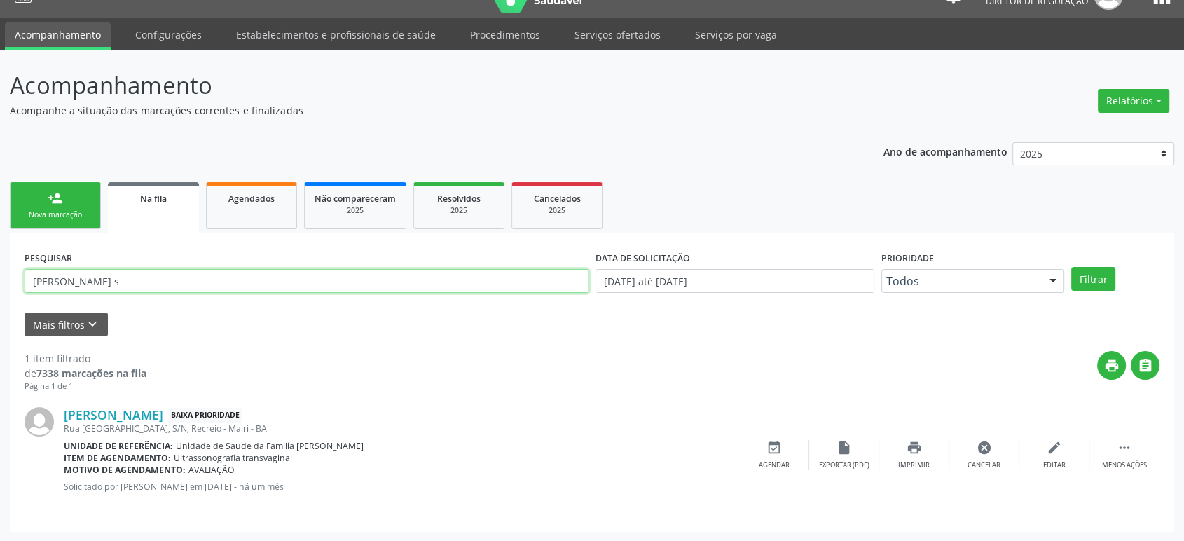
click at [116, 281] on input "[PERSON_NAME] s" at bounding box center [307, 281] width 564 height 24
click at [60, 269] on input "idalina" at bounding box center [307, 281] width 564 height 24
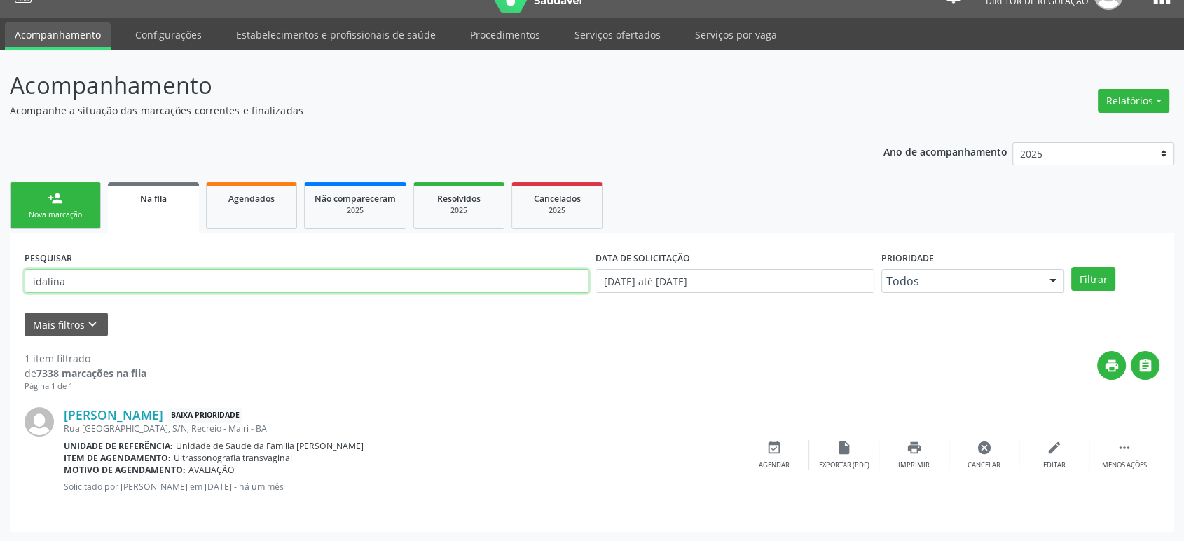
click at [60, 269] on input "idalina" at bounding box center [307, 281] width 564 height 24
click at [1071, 267] on button "Filtrar" at bounding box center [1093, 279] width 44 height 24
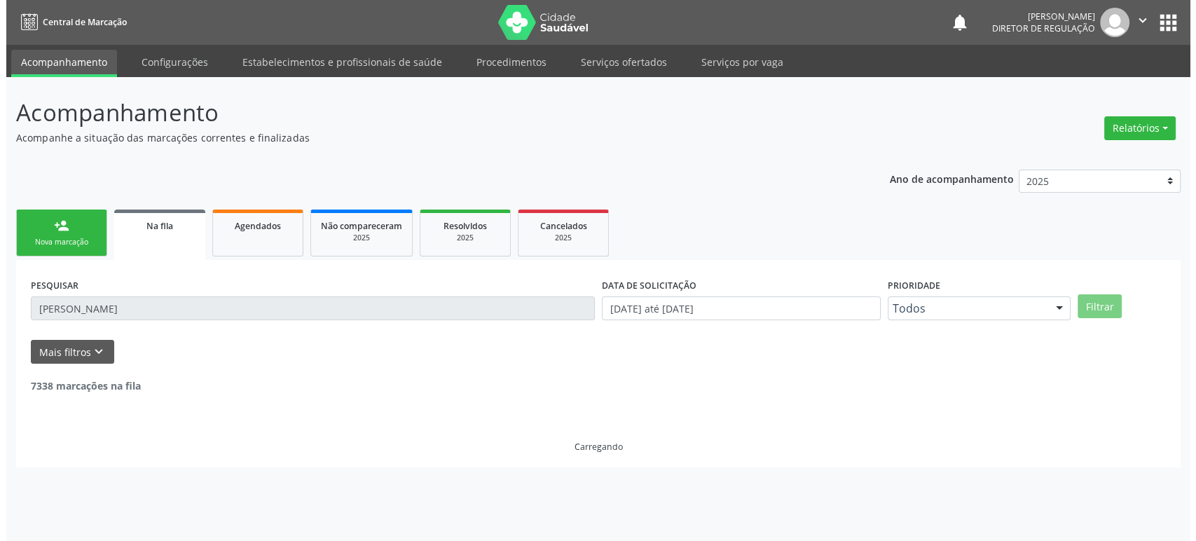
scroll to position [0, 0]
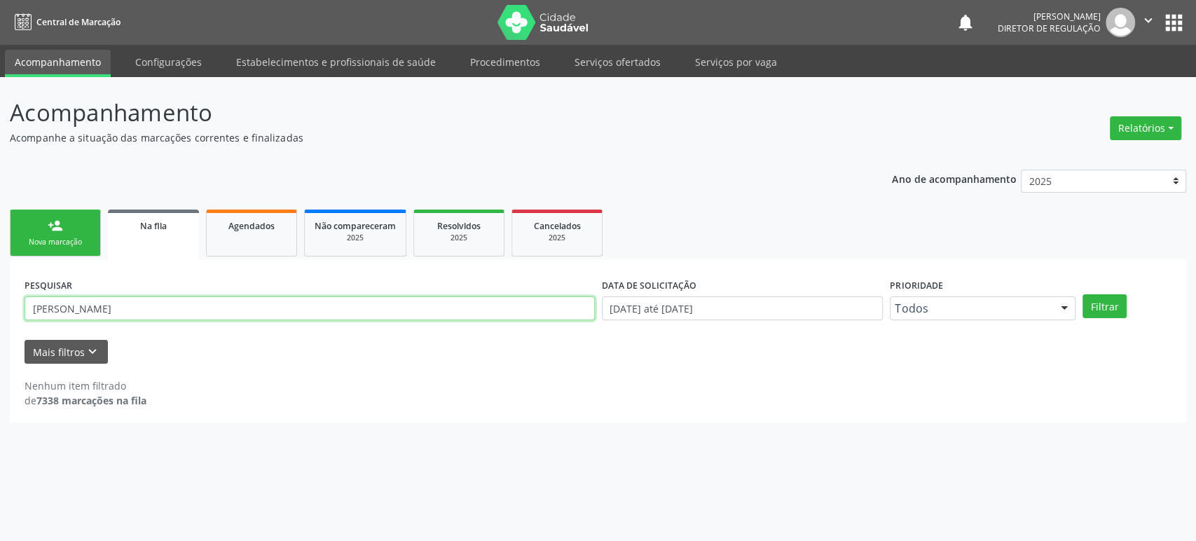
click at [123, 303] on input "[PERSON_NAME]" at bounding box center [310, 308] width 570 height 24
click at [1083, 294] on button "Filtrar" at bounding box center [1105, 306] width 44 height 24
click at [123, 303] on input "704701706647434" at bounding box center [310, 308] width 570 height 24
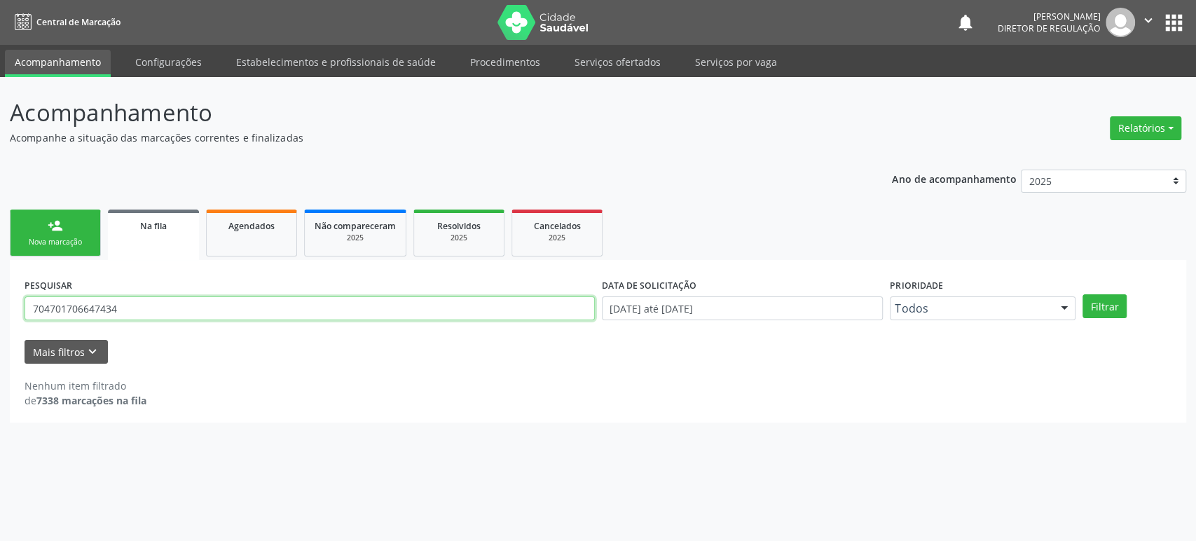
click at [123, 303] on input "704701706647434" at bounding box center [310, 308] width 570 height 24
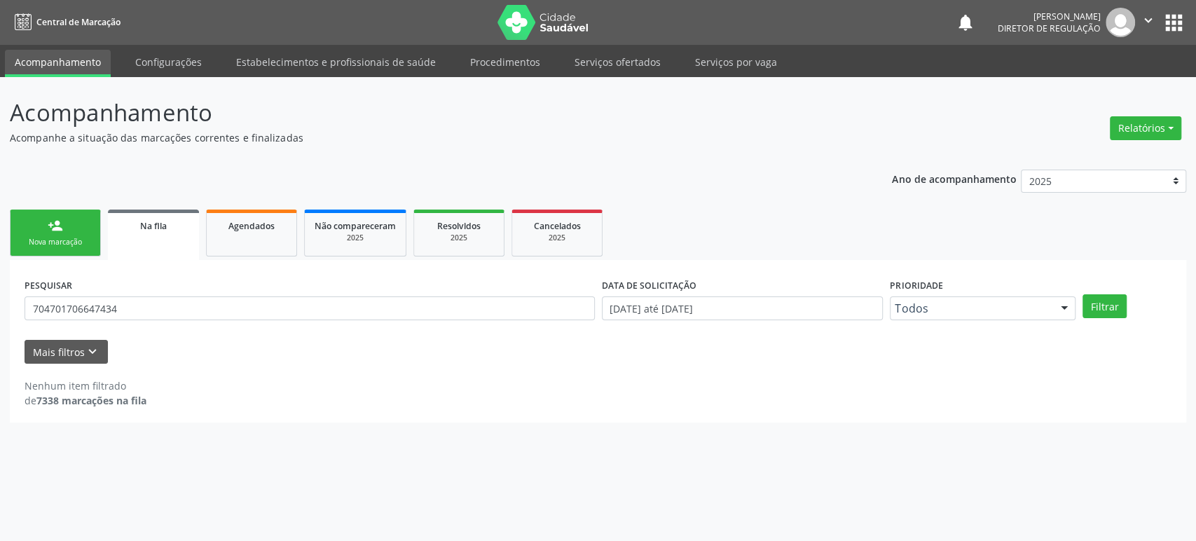
click at [401, 449] on div "Acompanhamento Acompanhe a situação das marcações correntes e finalizadas Relat…" at bounding box center [598, 309] width 1196 height 464
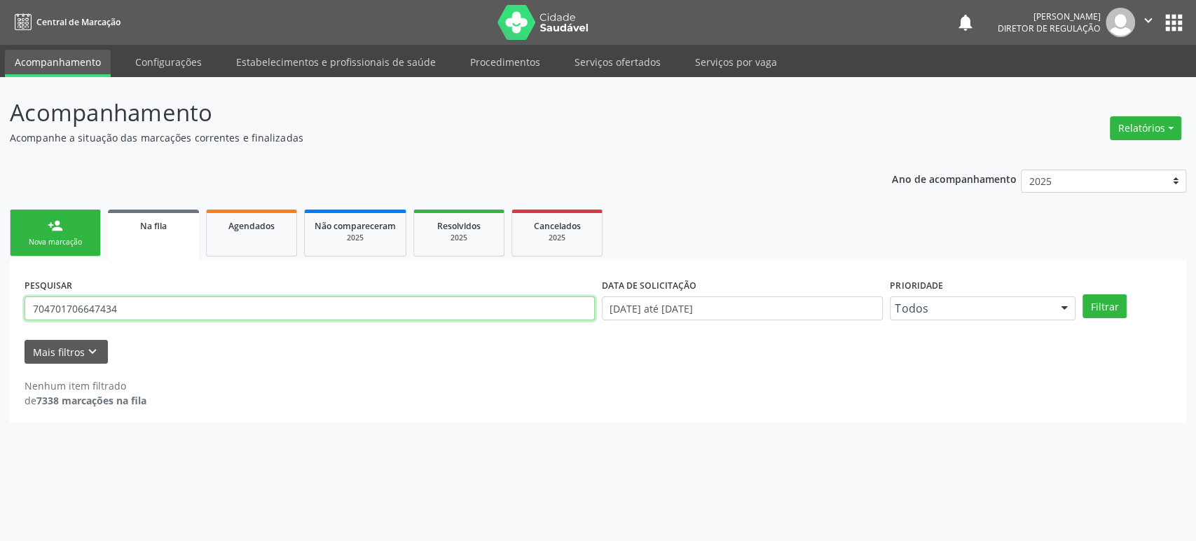
click at [118, 300] on input "704701706647434" at bounding box center [310, 308] width 570 height 24
click at [1083, 294] on button "Filtrar" at bounding box center [1105, 306] width 44 height 24
click at [118, 300] on input "dacione lima de ol" at bounding box center [310, 308] width 570 height 24
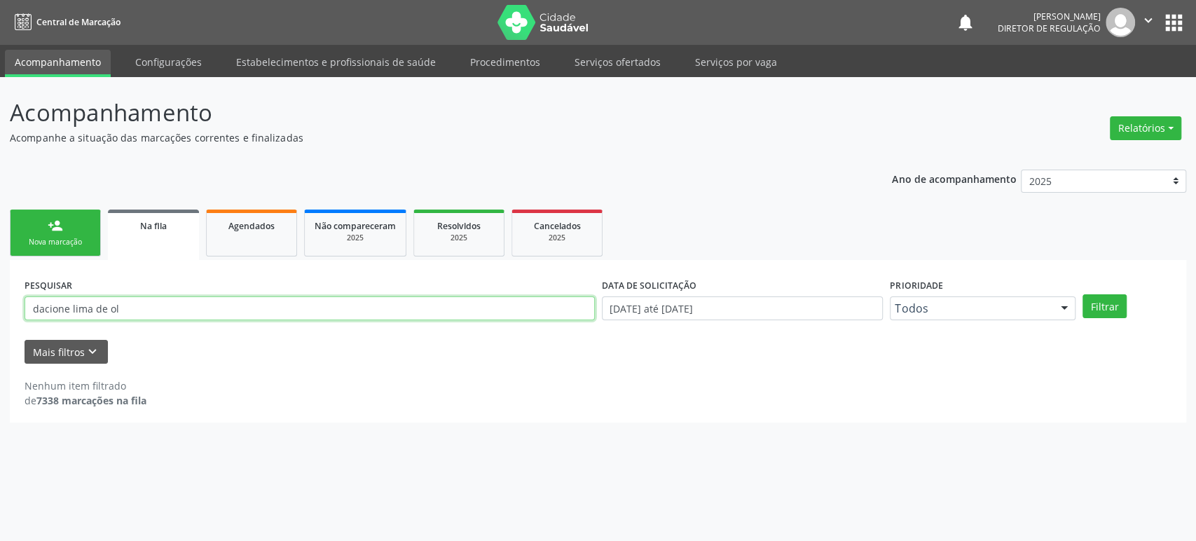
click at [118, 300] on input "dacione lima de ol" at bounding box center [310, 308] width 570 height 24
click at [1083, 294] on button "Filtrar" at bounding box center [1105, 306] width 44 height 24
click at [56, 296] on input "70680972150" at bounding box center [310, 308] width 570 height 24
click at [56, 298] on input "70680972150" at bounding box center [310, 308] width 570 height 24
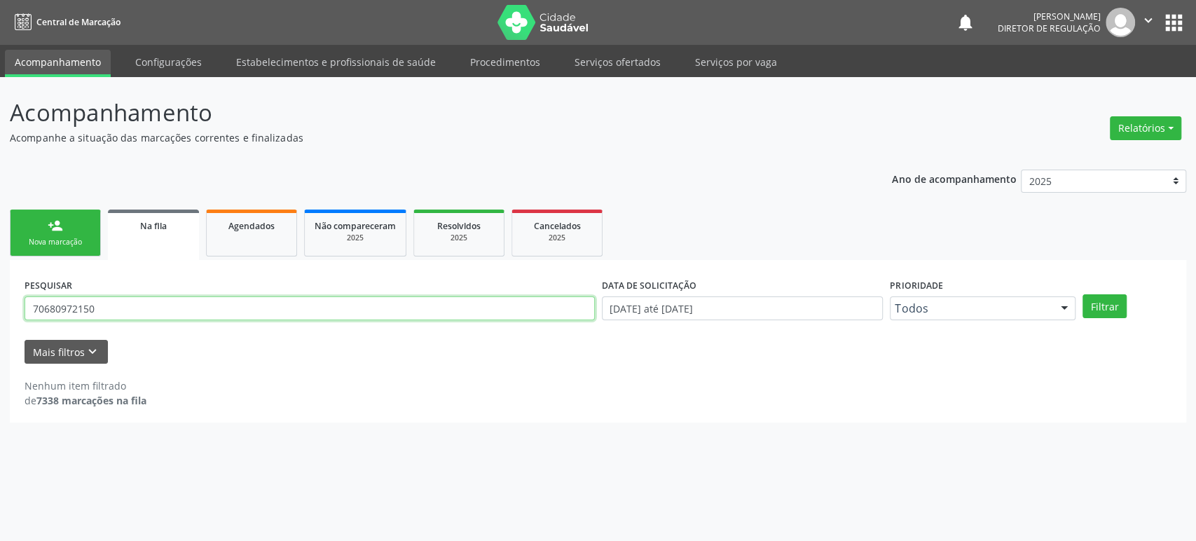
click at [56, 298] on input "70680972150" at bounding box center [310, 308] width 570 height 24
type input "[PERSON_NAME]"
click at [1083, 294] on button "Filtrar" at bounding box center [1105, 306] width 44 height 24
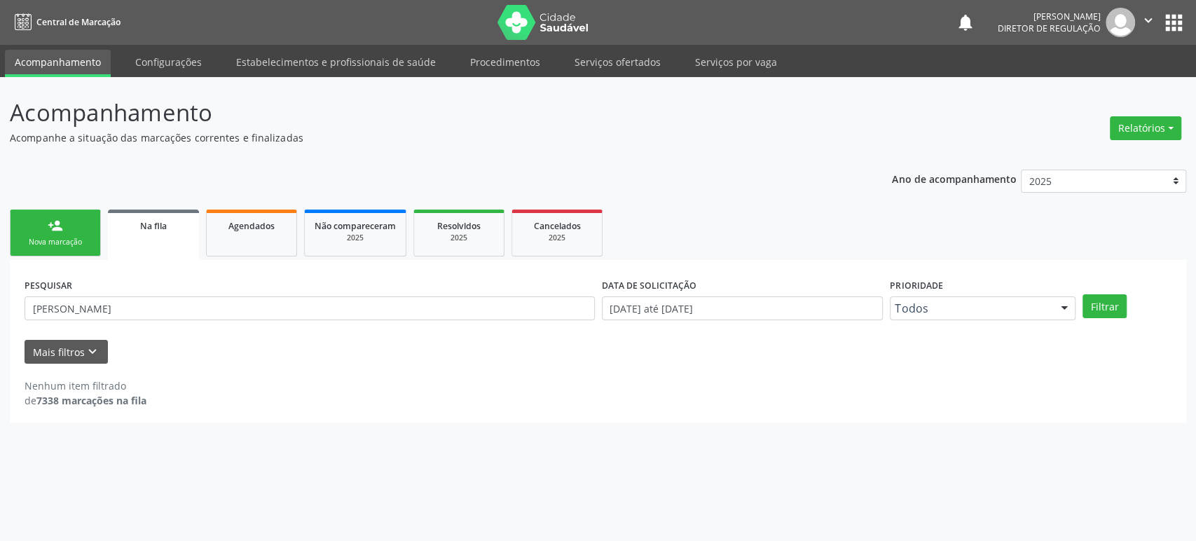
click at [1170, 20] on button "apps" at bounding box center [1174, 23] width 25 height 25
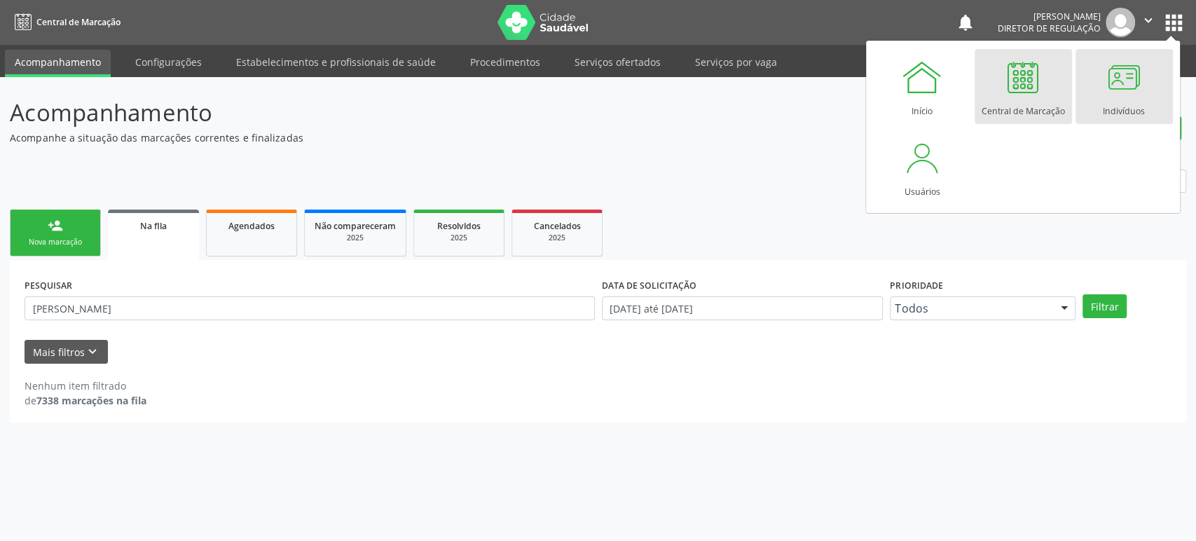
click at [1120, 99] on div "Indivíduos" at bounding box center [1124, 107] width 42 height 19
